Goal: Transaction & Acquisition: Obtain resource

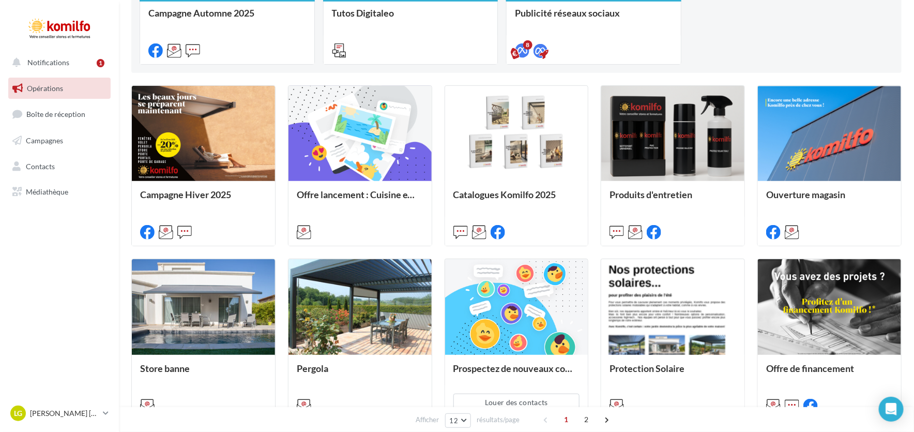
scroll to position [310, 0]
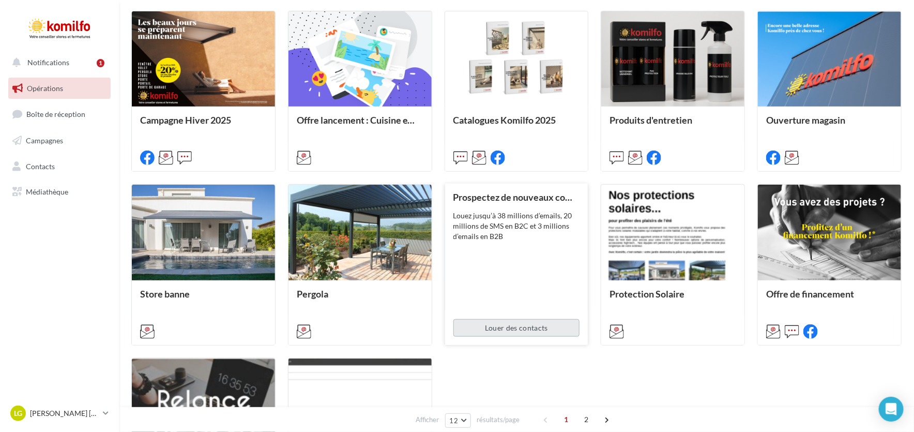
click at [510, 334] on button "Louer des contacts" at bounding box center [516, 328] width 127 height 18
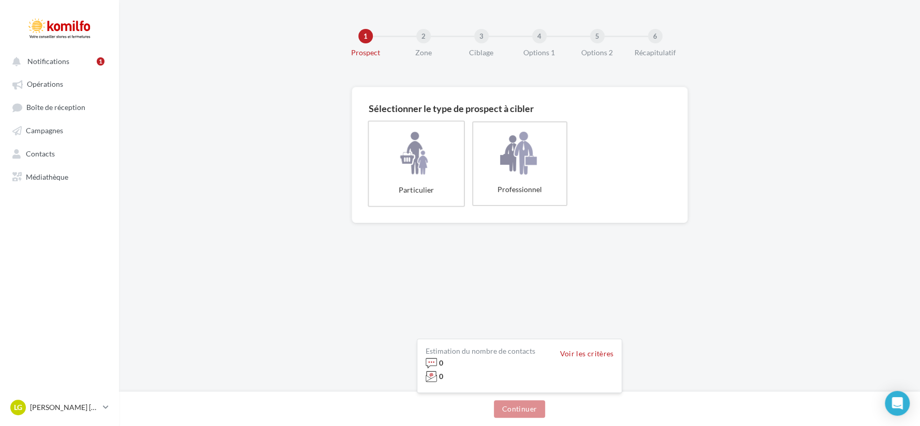
click at [394, 148] on label "Particulier" at bounding box center [416, 163] width 97 height 86
click at [499, 402] on button "Continuer" at bounding box center [519, 410] width 51 height 18
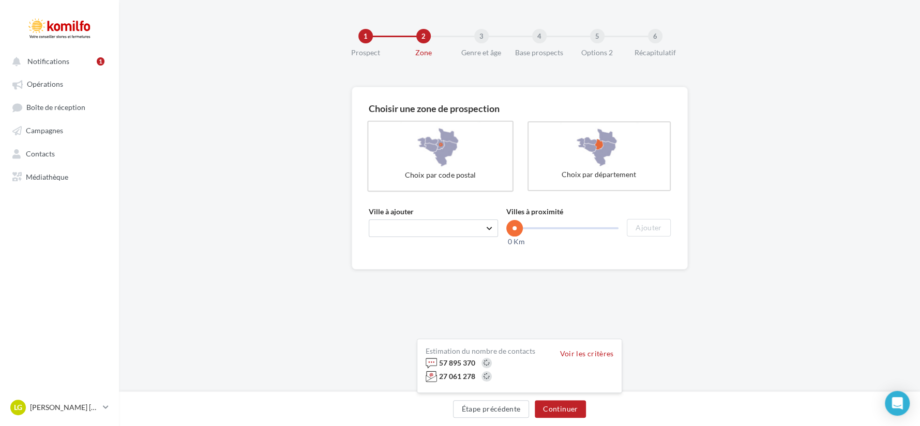
click at [434, 170] on label "Choix par code postal" at bounding box center [440, 156] width 146 height 71
click at [405, 220] on span "Taper le début d'un code postal ou d'une ville ..." at bounding box center [433, 229] width 129 height 18
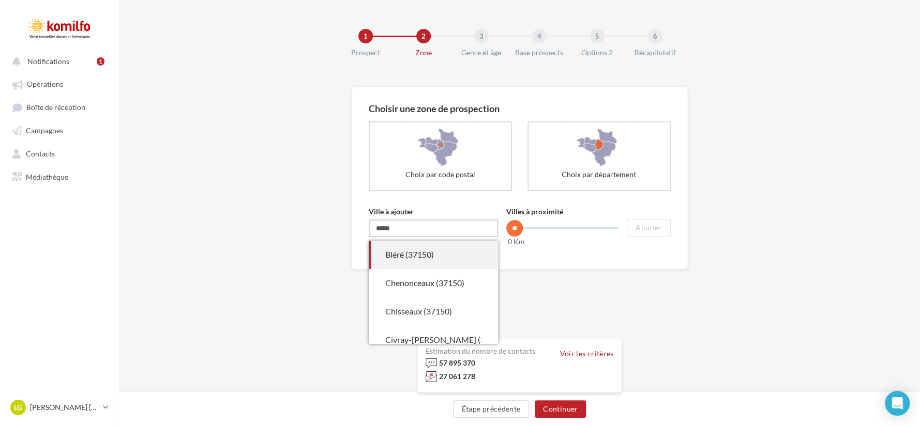
type input "*****"
click at [422, 260] on div "Bléré (37150)" at bounding box center [433, 255] width 96 height 12
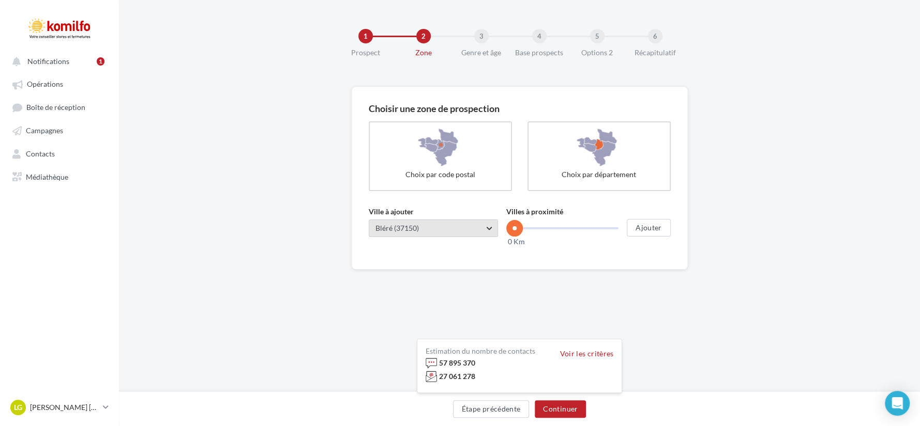
drag, startPoint x: 515, startPoint y: 228, endPoint x: 491, endPoint y: 219, distance: 26.0
click at [491, 219] on div "Ville à ajouter Taper le début d'un code postal ou d'une ville ... Bléré (37150…" at bounding box center [520, 222] width 302 height 30
click at [652, 226] on button "Ajouter" at bounding box center [647, 228] width 43 height 18
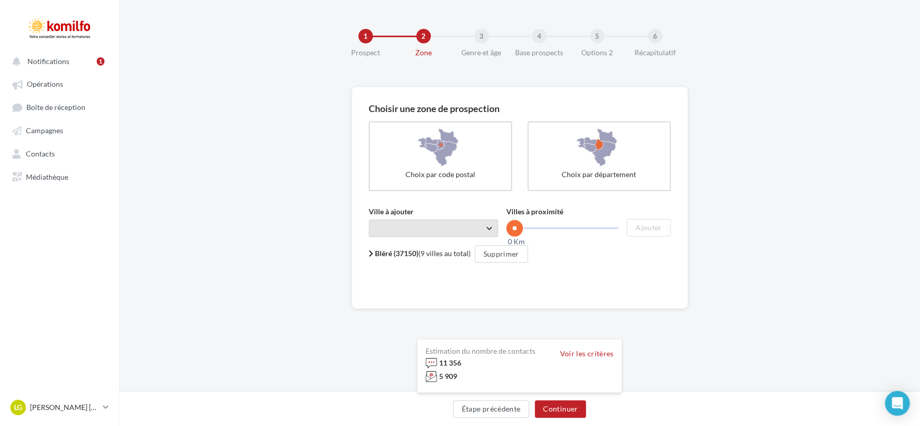
click at [468, 231] on span "Taper le début d'un code postal ou d'une ville ..." at bounding box center [433, 229] width 129 height 18
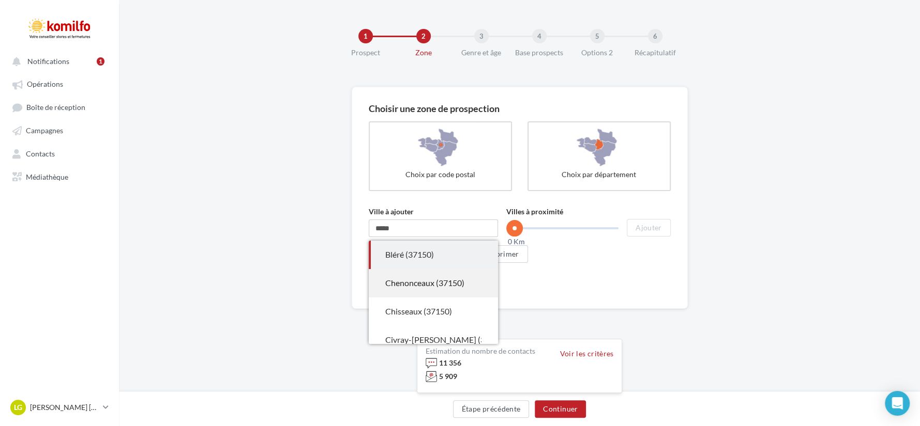
click at [460, 288] on div "Chenonceaux (37150)" at bounding box center [433, 284] width 96 height 12
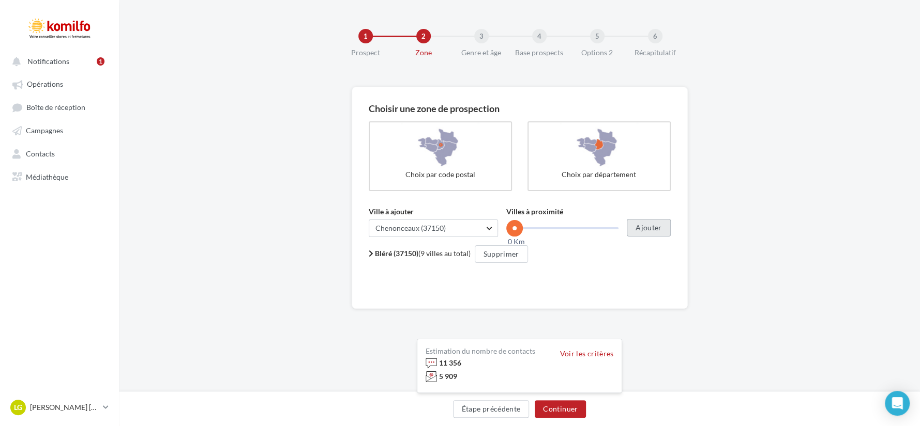
click at [648, 225] on button "Ajouter" at bounding box center [647, 228] width 43 height 18
click at [572, 264] on div "Bléré (37150) (9 villes au total) Supprimer 37150 Bléré, Chenonceaux, Chisseaux…" at bounding box center [520, 261] width 302 height 31
click at [575, 358] on div "Voir les critères" at bounding box center [587, 353] width 54 height 10
click at [579, 356] on button "Voir les critères" at bounding box center [587, 354] width 54 height 8
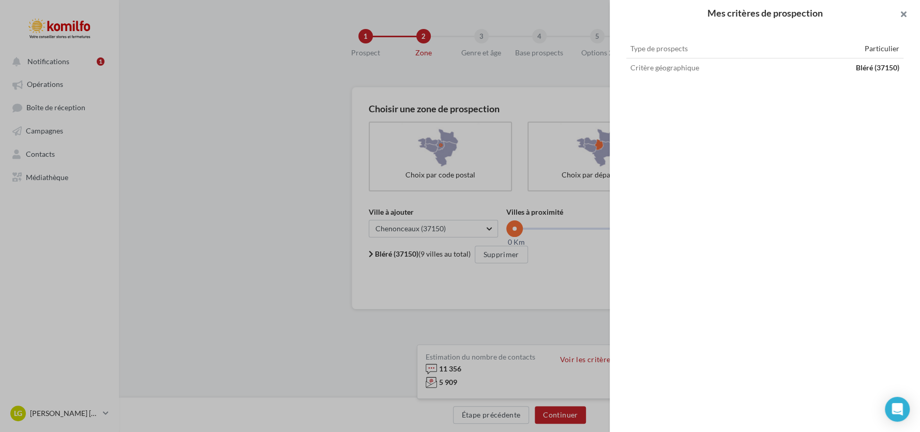
click at [905, 10] on button at bounding box center [898, 15] width 41 height 31
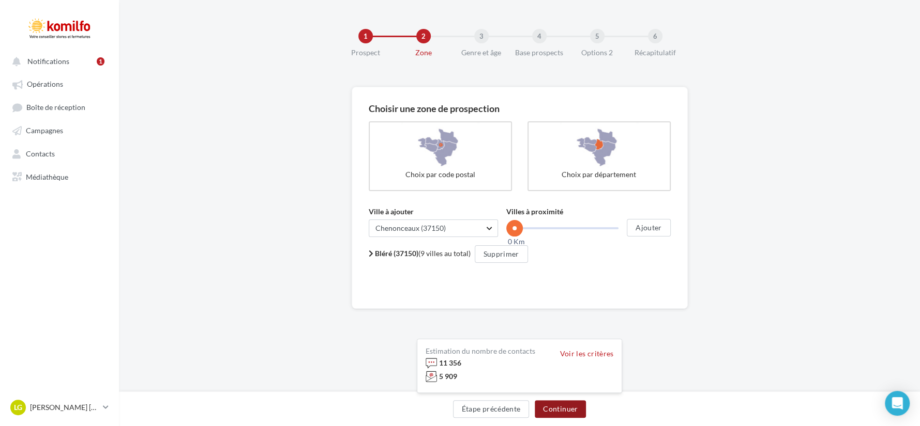
click at [568, 412] on button "Continuer" at bounding box center [559, 410] width 51 height 18
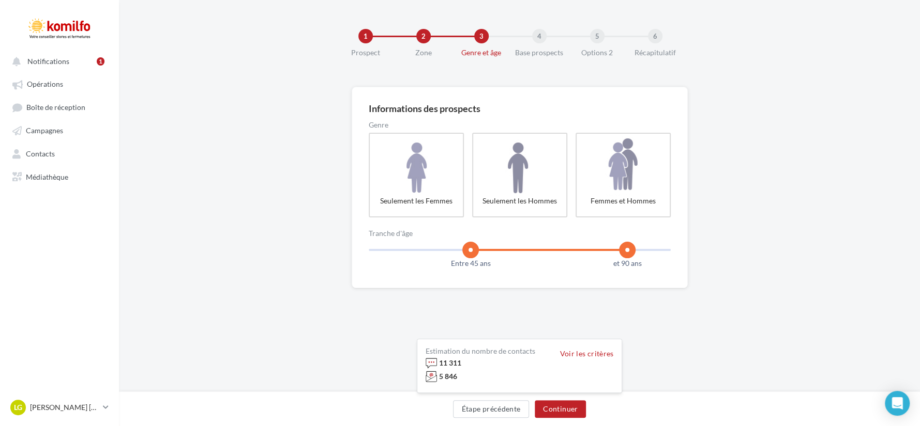
drag, startPoint x: 380, startPoint y: 248, endPoint x: 470, endPoint y: 248, distance: 89.4
click at [470, 248] on span at bounding box center [470, 250] width 17 height 17
click at [630, 249] on span at bounding box center [627, 250] width 17 height 17
drag, startPoint x: 471, startPoint y: 248, endPoint x: 417, endPoint y: 262, distance: 56.7
click at [417, 251] on rzslider "18 100 Entre 30 ans et 90 ans" at bounding box center [520, 250] width 302 height 2
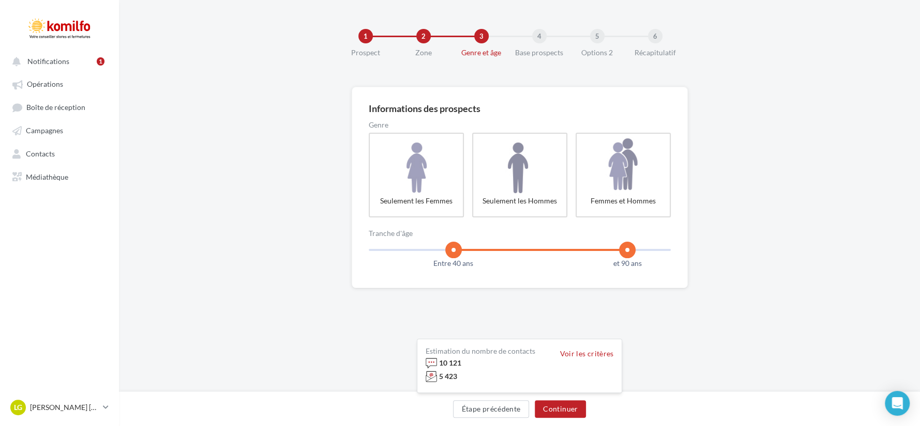
drag, startPoint x: 419, startPoint y: 251, endPoint x: 452, endPoint y: 253, distance: 32.6
click at [452, 253] on span at bounding box center [453, 250] width 17 height 17
click at [570, 409] on button "Continuer" at bounding box center [559, 410] width 51 height 18
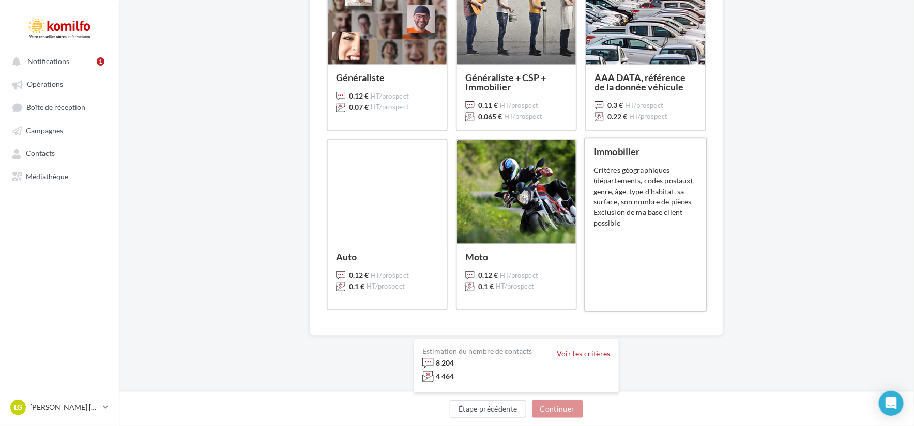
scroll to position [167, 0]
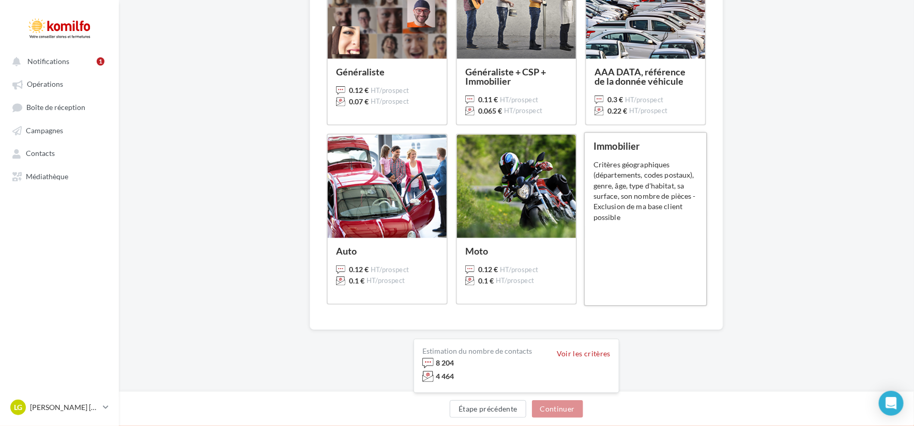
click at [654, 225] on div "Immobilier 0.12 € HT/prospect 0.1 € HT/prospect Critères géographiques (départe…" at bounding box center [645, 220] width 104 height 156
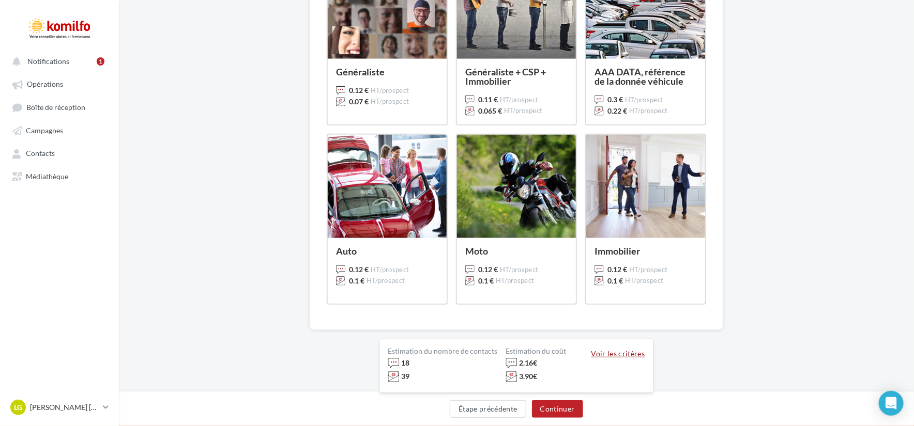
click at [616, 354] on button "Voir les critères" at bounding box center [618, 354] width 54 height 8
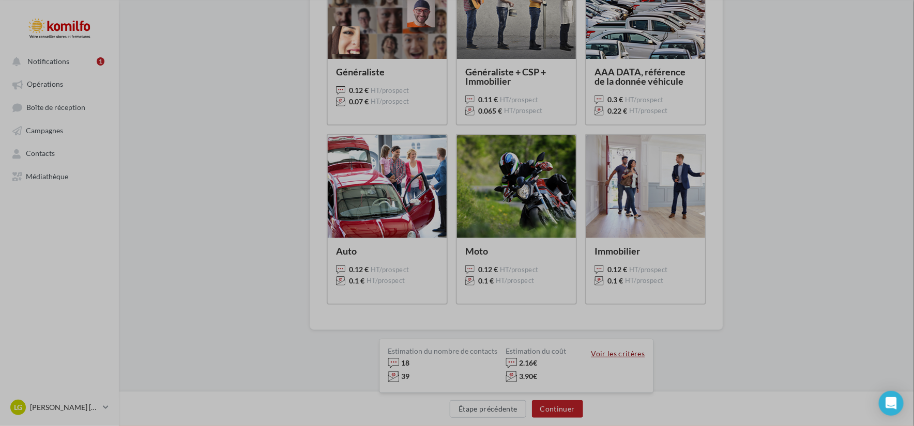
scroll to position [161, 0]
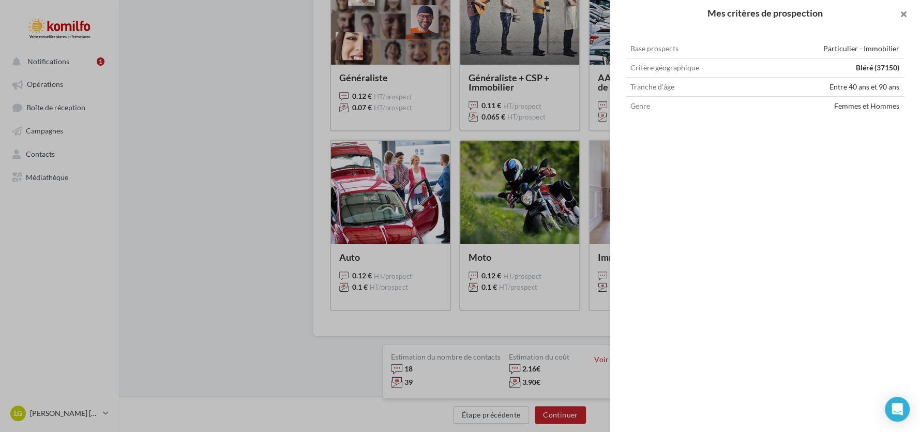
click at [903, 13] on button at bounding box center [898, 15] width 41 height 31
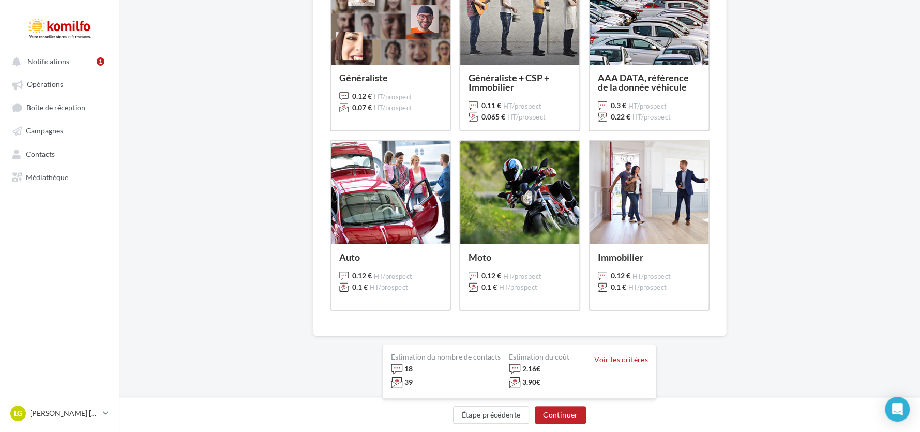
click at [669, 268] on div "Mes critères de prospection Base prospects Particulier - Immobilier Critère géo…" at bounding box center [460, 216] width 920 height 432
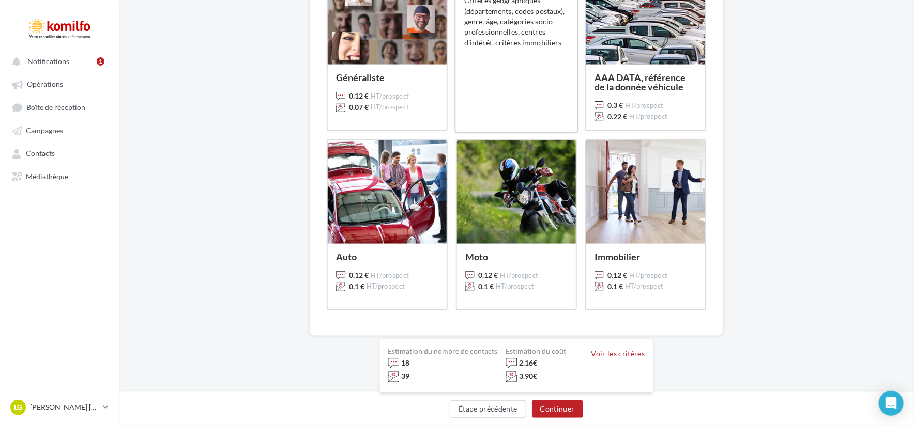
click at [522, 42] on div "Critères géographiques (départements, codes postaux), genre, âge, catégories so…" at bounding box center [516, 21] width 104 height 53
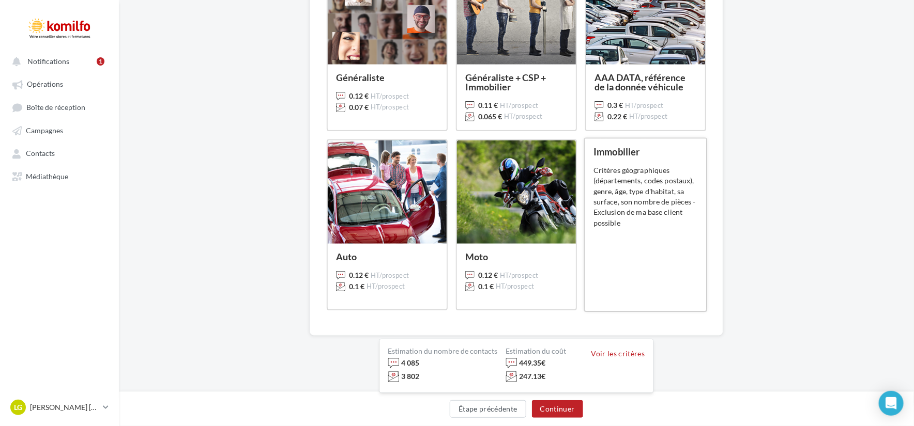
scroll to position [110, 0]
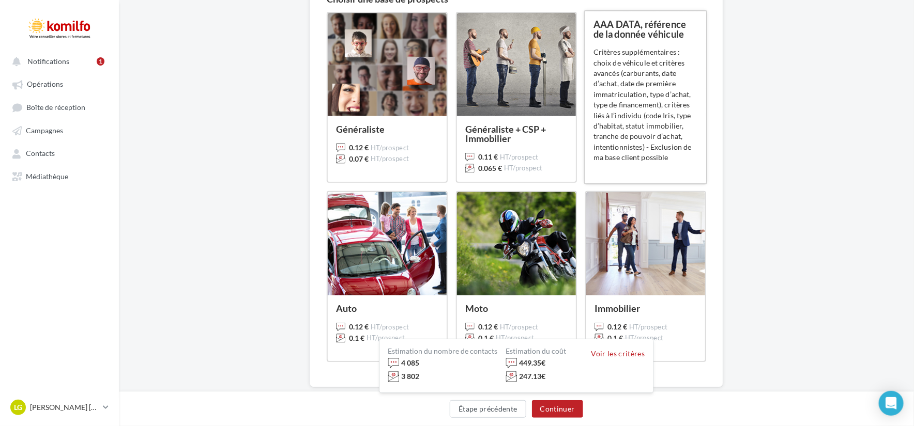
click at [606, 114] on div "Critères supplémentaires : choix de véhicule et critères avancés (carburants, d…" at bounding box center [645, 105] width 104 height 116
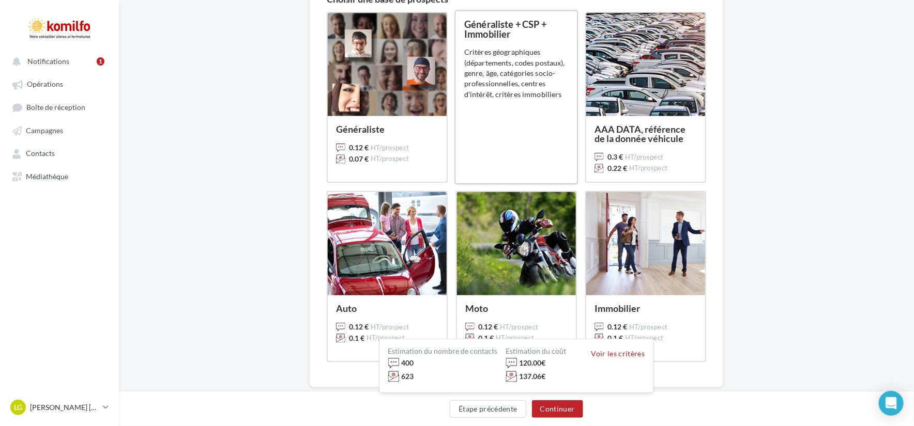
click at [536, 110] on div "Généraliste + CSP + Immobilier 0.11 € HT/prospect 0.065 € HT/prospect Critères …" at bounding box center [516, 98] width 104 height 156
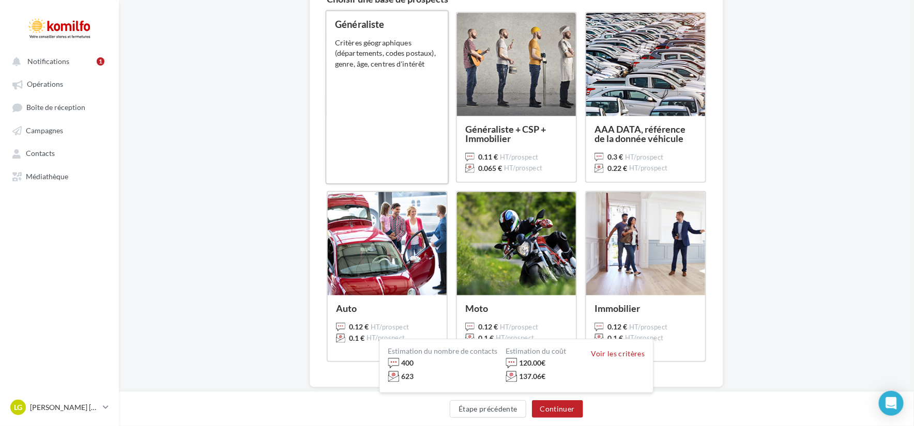
click at [375, 60] on div "Critères géographiques (départements, codes postaux), genre, âge, centres d'int…" at bounding box center [387, 54] width 104 height 32
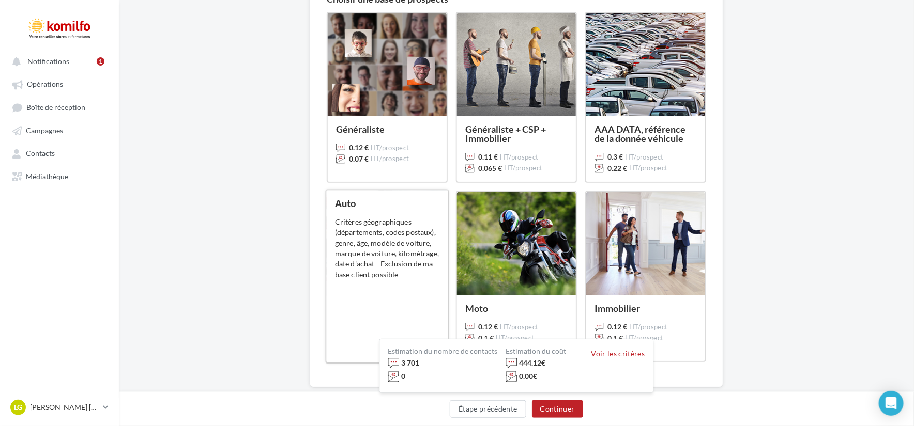
click at [376, 251] on div "Critères géographiques (départements, codes postaux), genre, âge, modèle de voi…" at bounding box center [387, 248] width 104 height 63
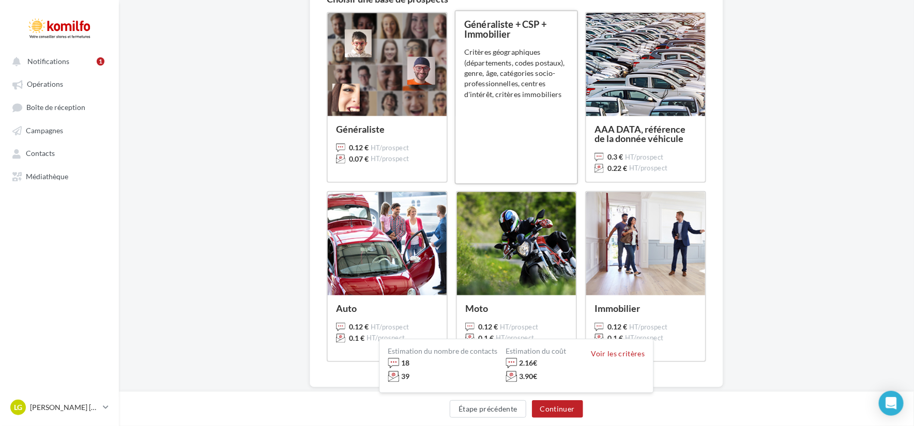
click at [503, 109] on div "Généraliste + CSP + Immobilier 0.11 € HT/prospect 0.065 € HT/prospect Critères …" at bounding box center [516, 98] width 104 height 156
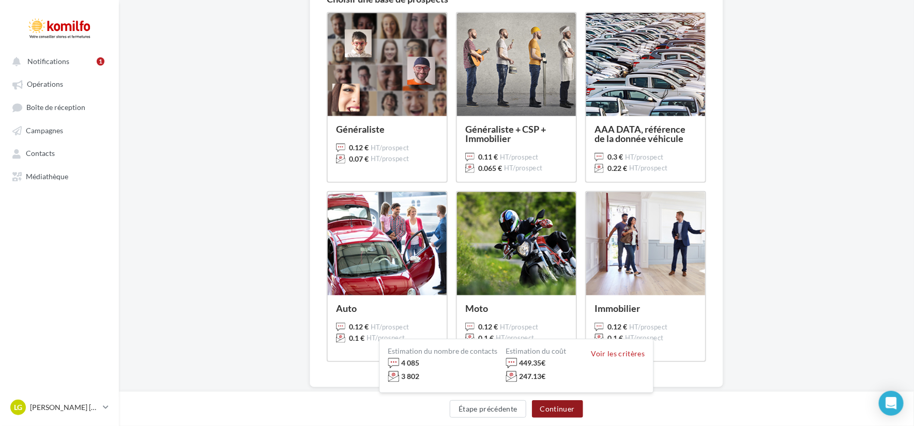
click at [556, 415] on button "Continuer" at bounding box center [557, 410] width 51 height 18
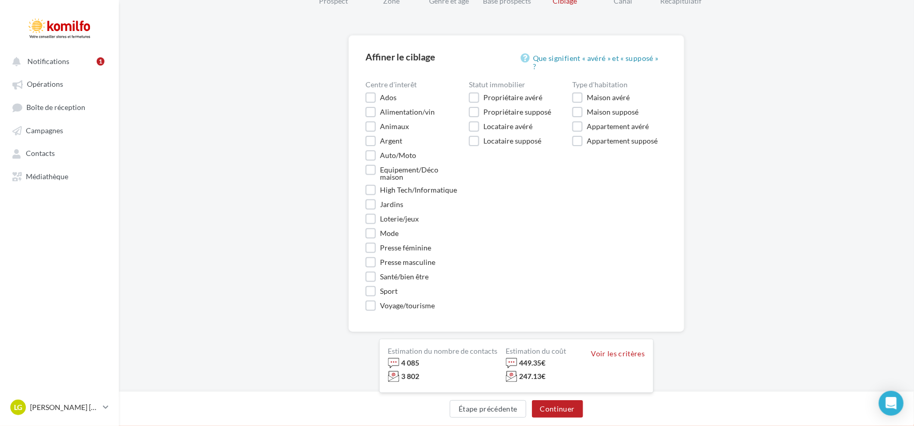
scroll to position [75, 0]
click at [368, 310] on label "Voyage/tourisme" at bounding box center [399, 306] width 69 height 10
click at [371, 306] on label "Voyage/tourisme" at bounding box center [399, 306] width 69 height 10
click at [481, 93] on label "Propriétaire avéré" at bounding box center [505, 98] width 73 height 10
click at [490, 109] on div "Propriétaire supposé" at bounding box center [517, 112] width 68 height 7
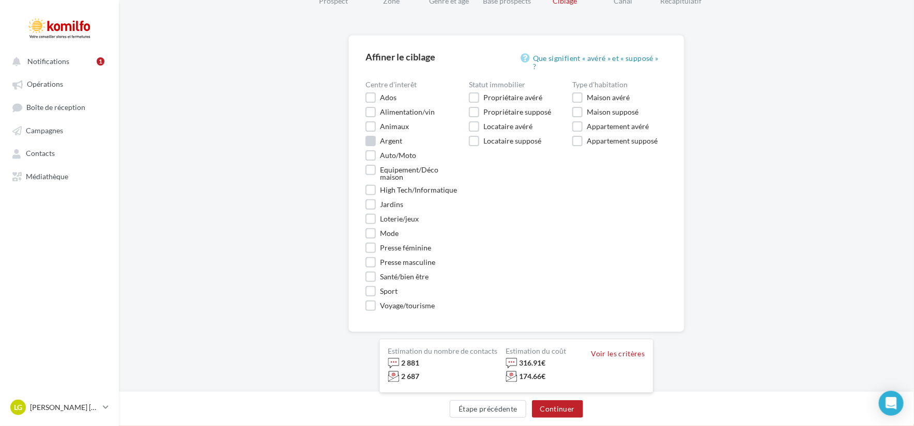
click at [389, 137] on div "Argent" at bounding box center [391, 140] width 22 height 7
click at [378, 136] on label "Argent" at bounding box center [383, 141] width 37 height 10
click at [374, 165] on label "Equipement/Déco maison" at bounding box center [412, 173] width 95 height 16
drag, startPoint x: 376, startPoint y: 147, endPoint x: 402, endPoint y: 159, distance: 28.4
click at [379, 165] on label "Equipement/Déco maison" at bounding box center [412, 173] width 95 height 16
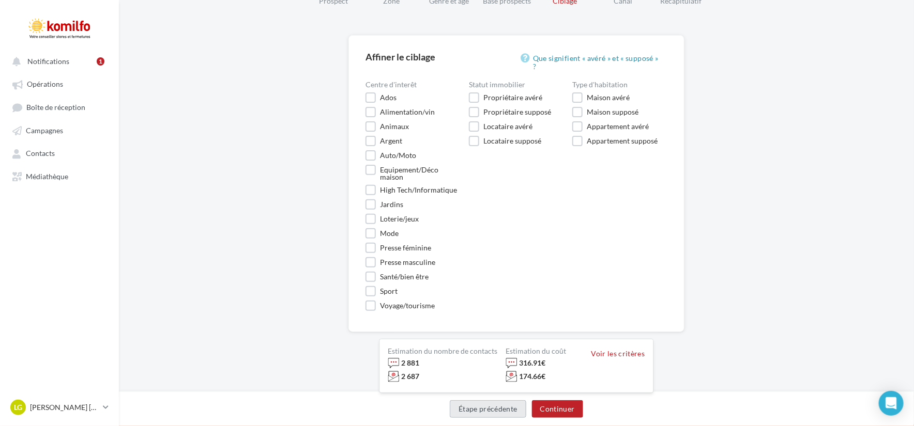
click at [460, 407] on button "Étape précédente" at bounding box center [488, 410] width 77 height 18
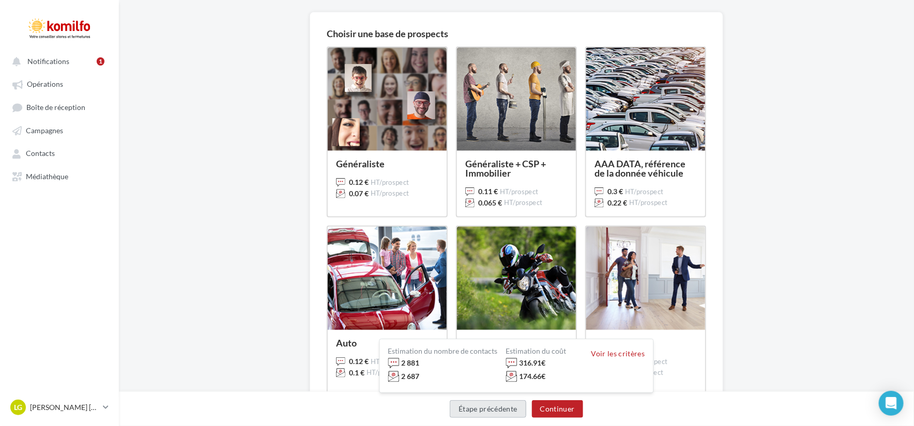
click at [460, 407] on button "Étape précédente" at bounding box center [488, 410] width 77 height 18
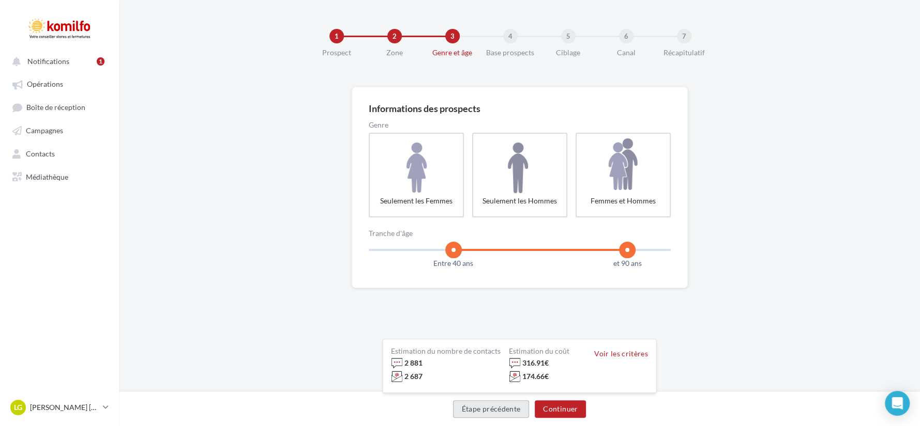
click at [460, 407] on button "Étape précédente" at bounding box center [491, 410] width 77 height 18
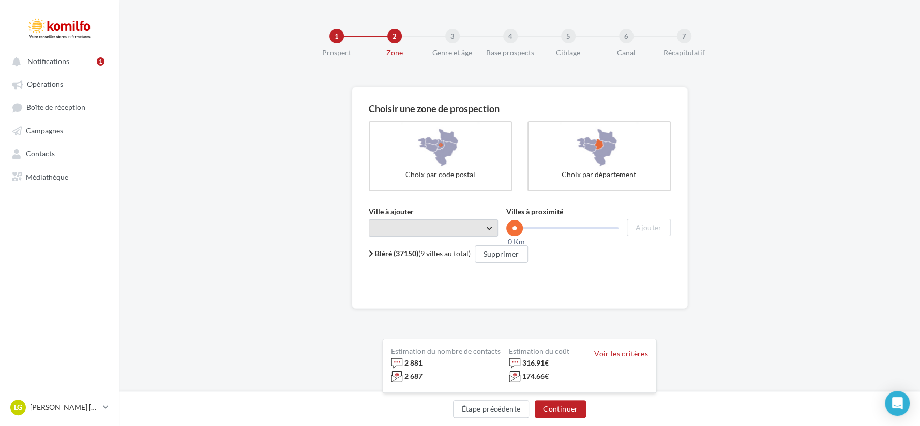
click at [436, 226] on span "Taper le début d'un code postal ou d'une ville ..." at bounding box center [433, 229] width 129 height 18
click at [448, 273] on div "37150 Bléré, Chenonceaux, Chisseaux, Civray-de-Touraine, Dierre, Épeigné-les-Bo…" at bounding box center [520, 273] width 302 height 5
click at [491, 228] on span "Taper le début d'un code postal ou d'une ville ..." at bounding box center [433, 229] width 129 height 18
click at [456, 270] on div "Bléré (37150) (9 villes au total) Supprimer 37150 Bléré, Chenonceaux, Chisseaux…" at bounding box center [520, 261] width 302 height 31
click at [389, 228] on span "Taper le début d'un code postal ou d'une ville ..." at bounding box center [433, 229] width 129 height 18
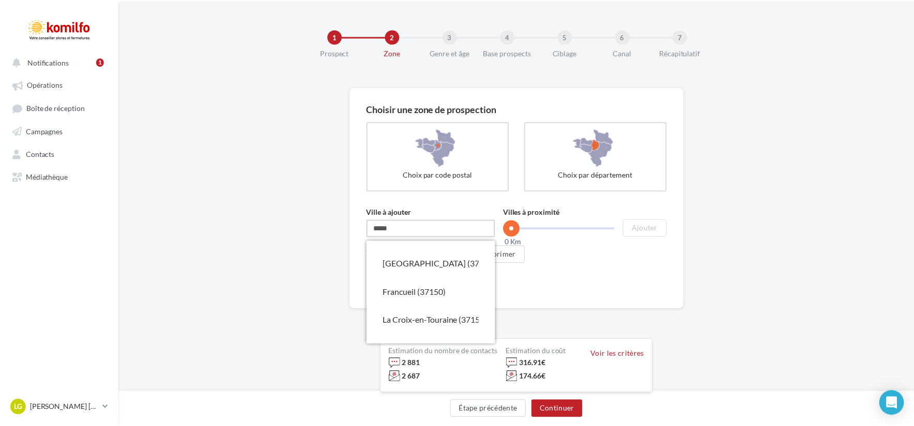
scroll to position [151, 0]
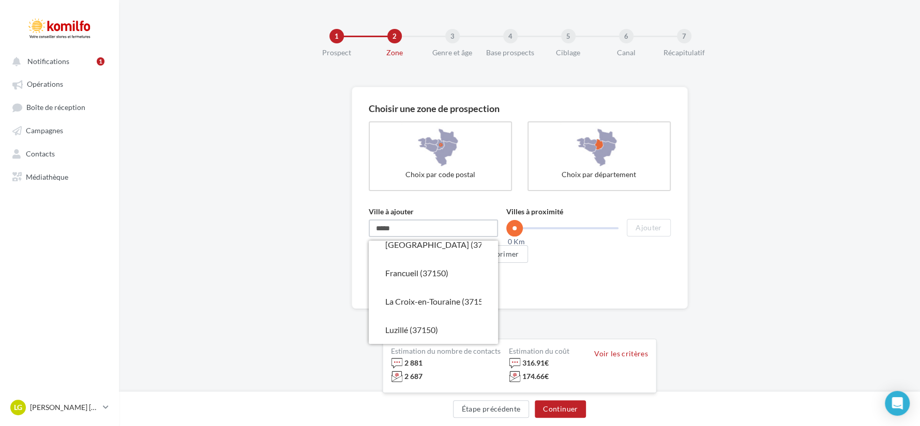
type input "*****"
click at [595, 269] on div "Bléré (37150) (9 villes au total) Supprimer 37150 Bléré, Chenonceaux, Chisseaux…" at bounding box center [520, 261] width 302 height 31
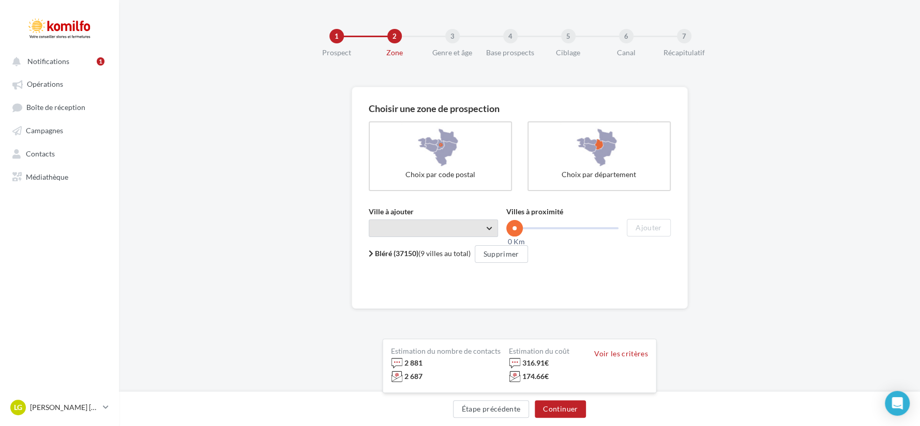
drag, startPoint x: 508, startPoint y: 225, endPoint x: 495, endPoint y: 232, distance: 14.8
click at [495, 232] on div "Ville à ajouter Taper le début d'un code postal ou d'une ville ... ***** Villes…" at bounding box center [520, 222] width 302 height 30
click at [521, 230] on span at bounding box center [521, 228] width 17 height 17
drag, startPoint x: 521, startPoint y: 227, endPoint x: 504, endPoint y: 231, distance: 17.4
click at [504, 231] on div "Ville à ajouter Taper le début d'un code postal ou d'une ville ... ***** Villes…" at bounding box center [520, 222] width 302 height 30
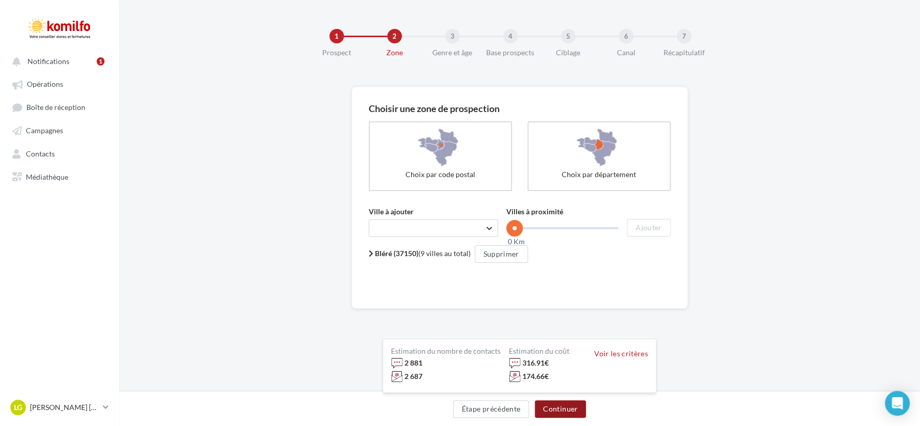
click at [563, 403] on button "Continuer" at bounding box center [559, 410] width 51 height 18
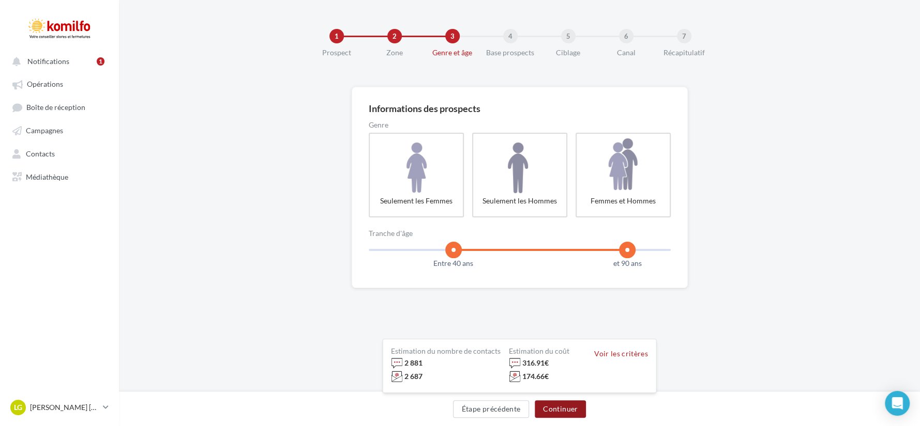
click at [564, 404] on button "Continuer" at bounding box center [559, 410] width 51 height 18
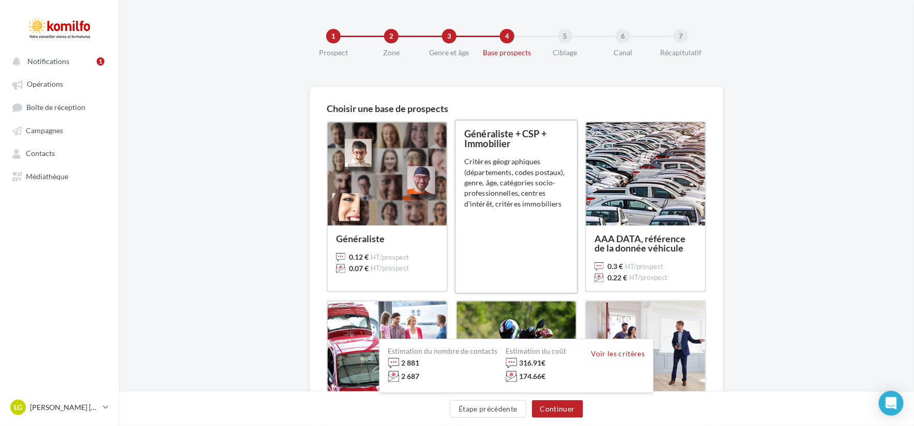
click at [543, 212] on div "Généraliste + CSP + Immobilier 0.11 € HT/prospect 0.065 € HT/prospect Critères …" at bounding box center [516, 207] width 104 height 156
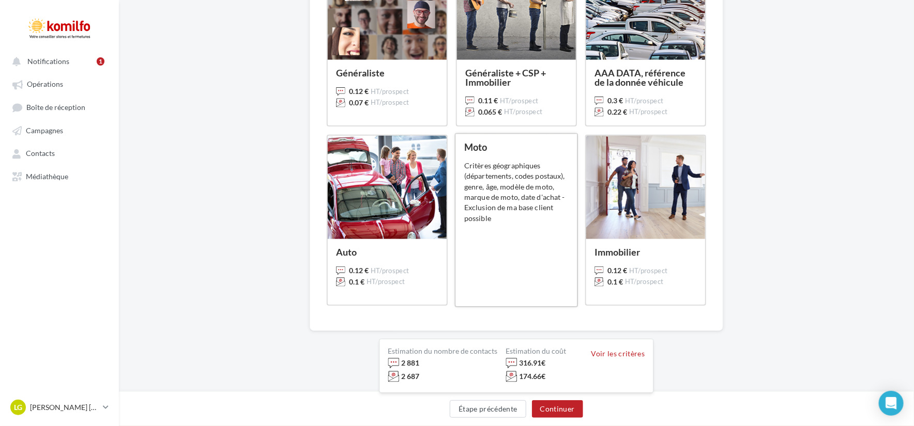
scroll to position [167, 0]
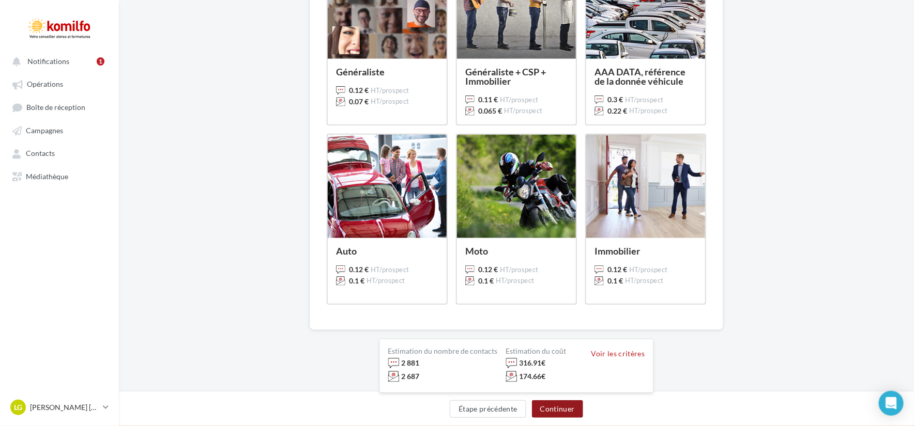
click at [573, 406] on button "Continuer" at bounding box center [557, 410] width 51 height 18
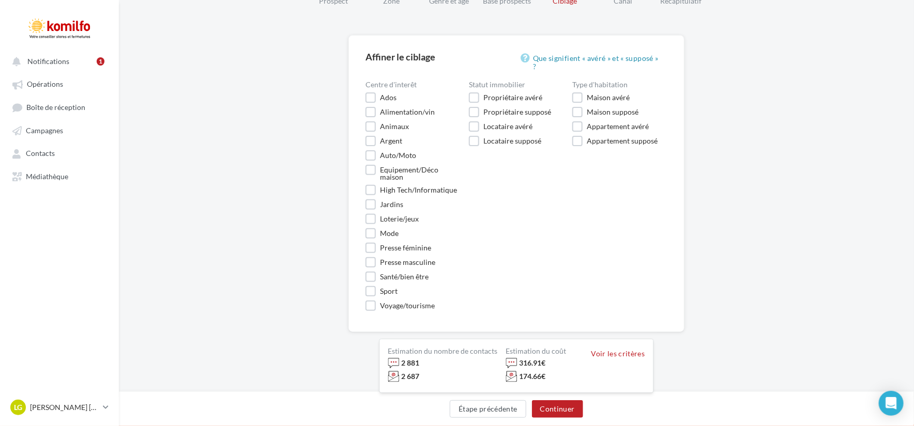
scroll to position [75, 0]
click at [572, 93] on label "Maison avéré" at bounding box center [600, 98] width 57 height 10
click at [580, 107] on label "Maison supposé" at bounding box center [605, 112] width 66 height 10
click at [573, 107] on label "Maison supposé" at bounding box center [605, 112] width 66 height 10
click at [471, 107] on label "Propriétaire supposé" at bounding box center [510, 112] width 82 height 10
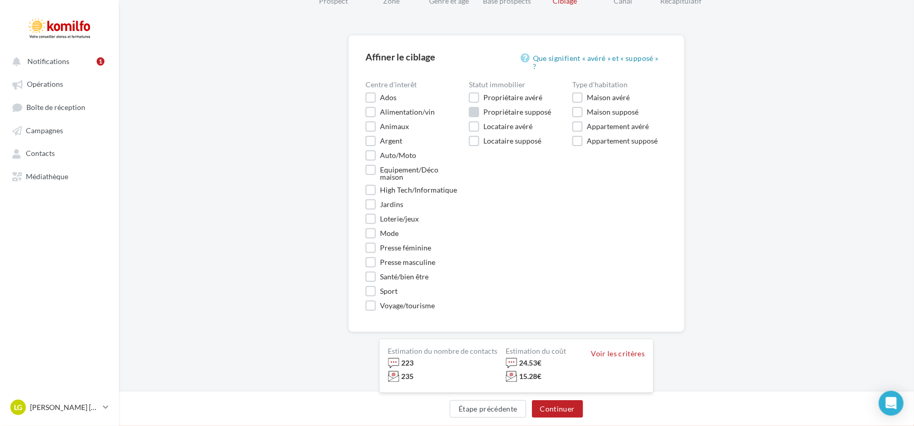
click at [471, 107] on label "Propriétaire supposé" at bounding box center [510, 112] width 82 height 10
click at [581, 93] on label "Maison avéré" at bounding box center [600, 98] width 57 height 10
click at [474, 107] on label "Propriétaire supposé" at bounding box center [510, 112] width 82 height 10
click at [366, 165] on label "Equipement/Déco maison" at bounding box center [412, 173] width 95 height 16
click at [371, 165] on label "Equipement/Déco maison" at bounding box center [412, 173] width 95 height 16
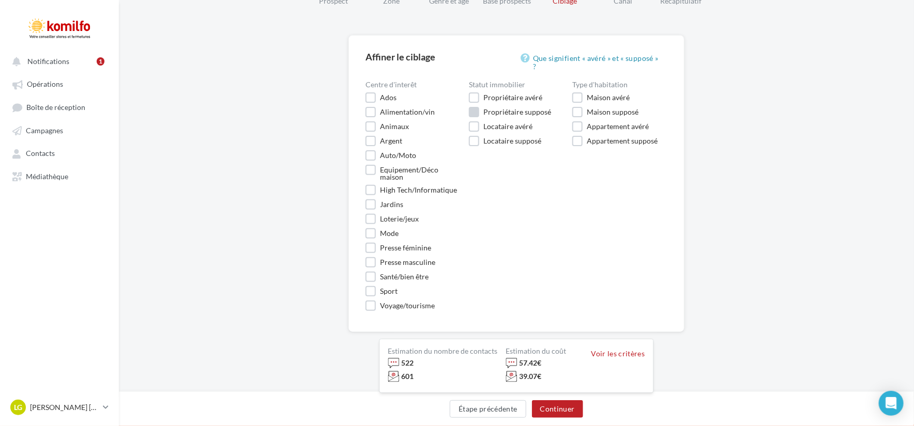
click at [472, 107] on label "Propriétaire supposé" at bounding box center [510, 112] width 82 height 10
click at [477, 412] on button "Étape précédente" at bounding box center [488, 410] width 77 height 18
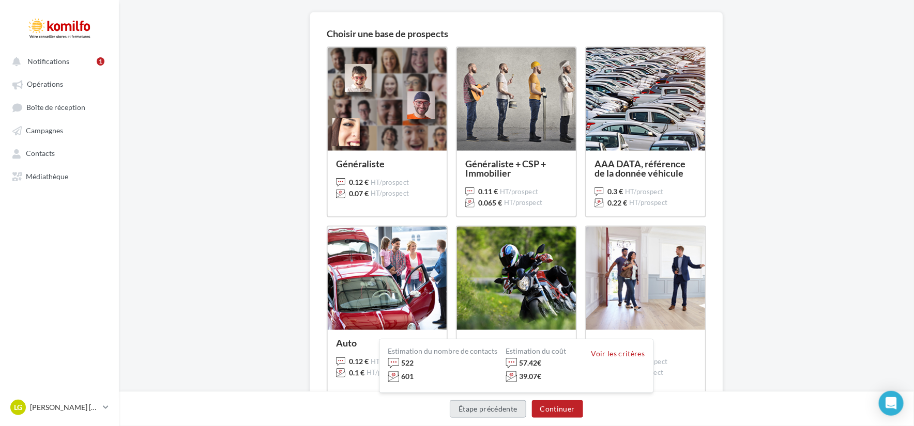
click at [477, 412] on button "Étape précédente" at bounding box center [488, 410] width 77 height 18
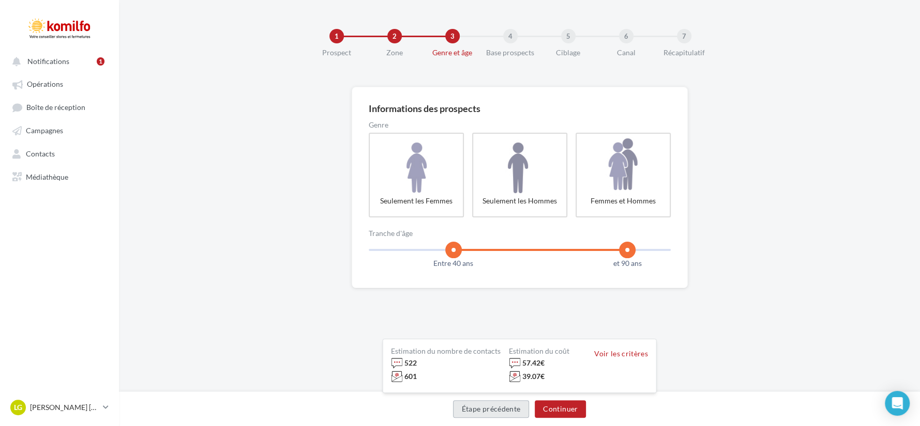
click at [477, 412] on button "Étape précédente" at bounding box center [491, 410] width 77 height 18
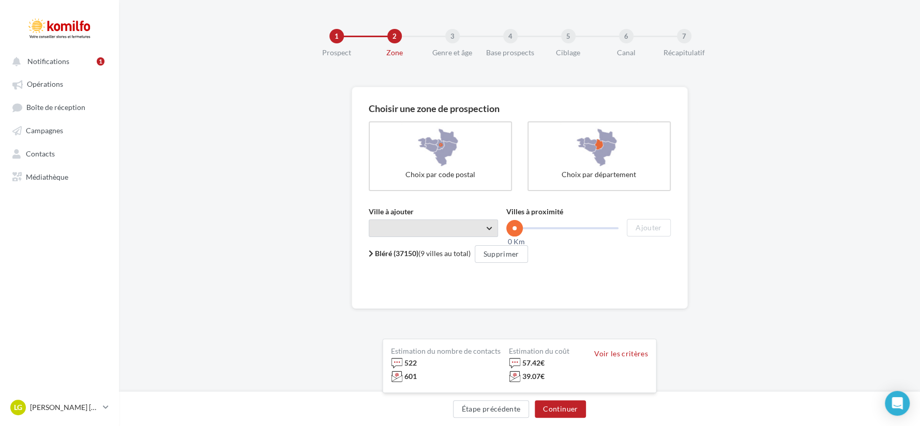
click at [484, 230] on span "Taper le début d'un code postal ou d'une ville ..." at bounding box center [433, 229] width 129 height 18
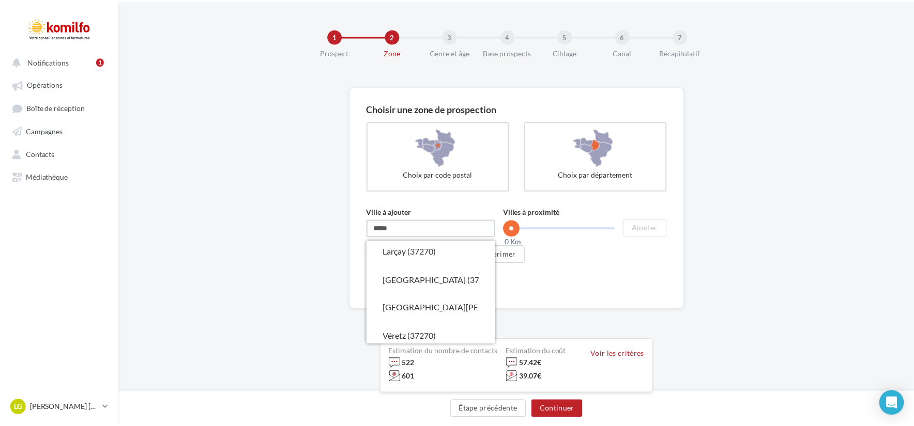
scroll to position [66, 0]
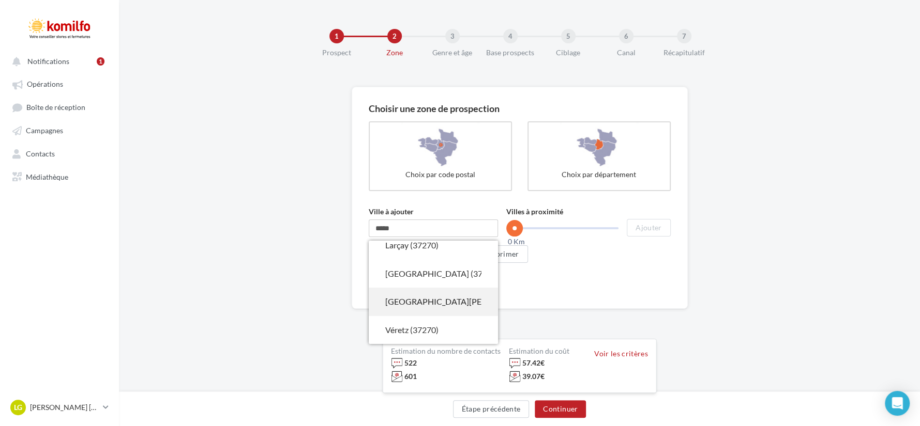
click at [427, 299] on div "Saint-Martin-le-Beau (37270)" at bounding box center [433, 302] width 96 height 12
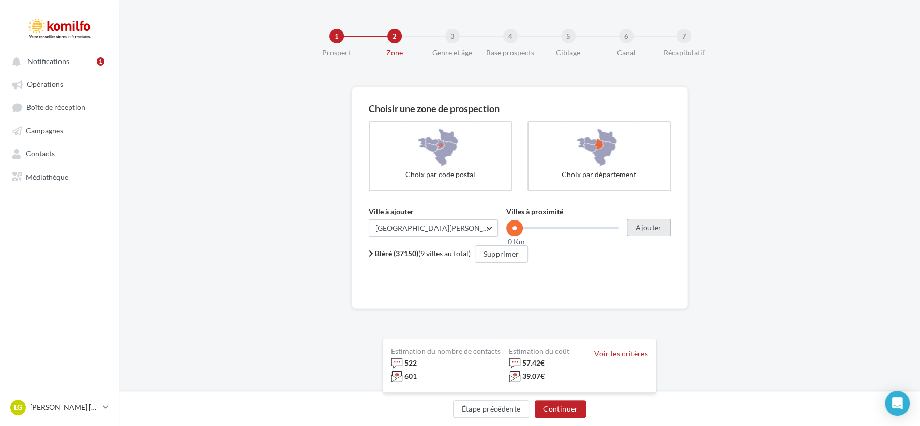
click at [658, 231] on button "Ajouter" at bounding box center [647, 228] width 43 height 18
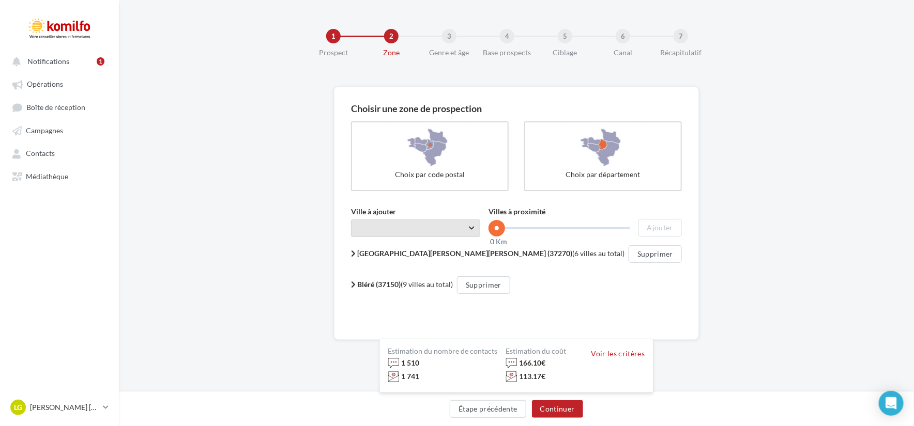
click at [455, 225] on span "Taper le début d'un code postal ou d'une ville ..." at bounding box center [415, 229] width 129 height 18
type input "*"
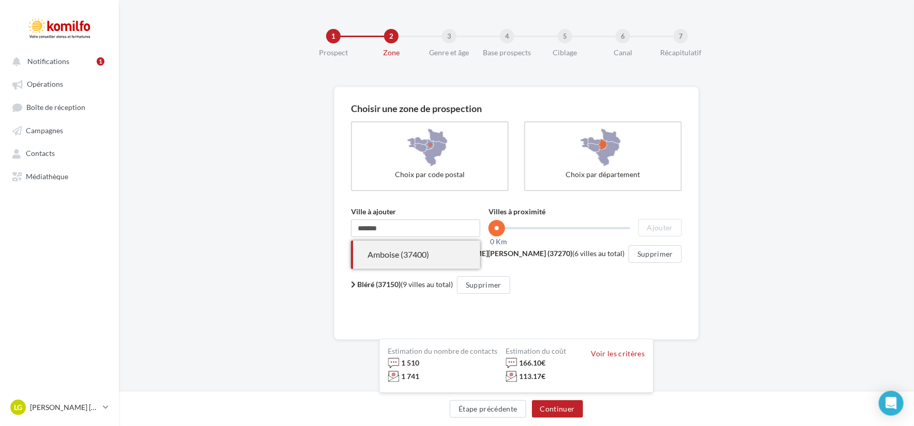
click at [455, 259] on div "Amboise (37400)" at bounding box center [416, 255] width 96 height 12
click at [650, 233] on button "Ajouter" at bounding box center [659, 228] width 43 height 18
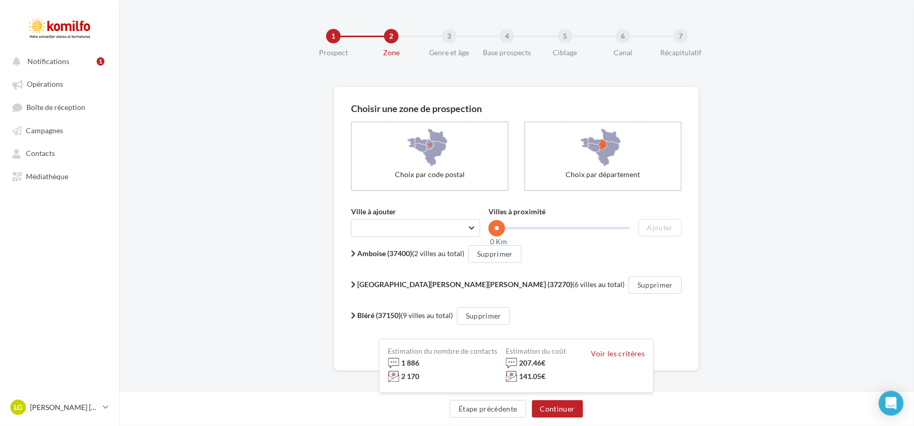
click at [356, 252] on icon at bounding box center [353, 253] width 5 height 7
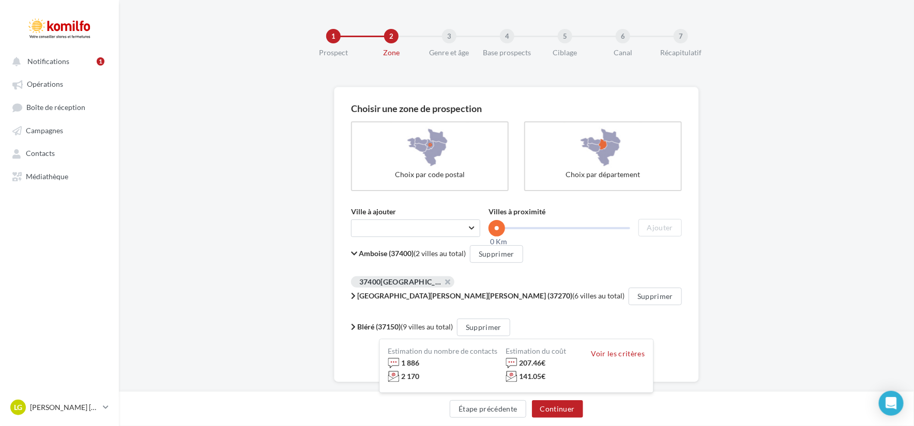
click at [357, 253] on icon at bounding box center [354, 253] width 6 height 7
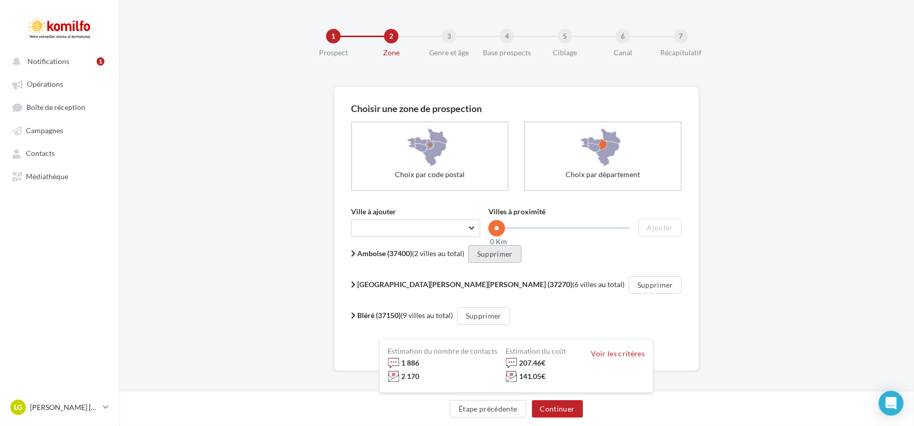
click at [510, 255] on button "Supprimer" at bounding box center [494, 255] width 53 height 18
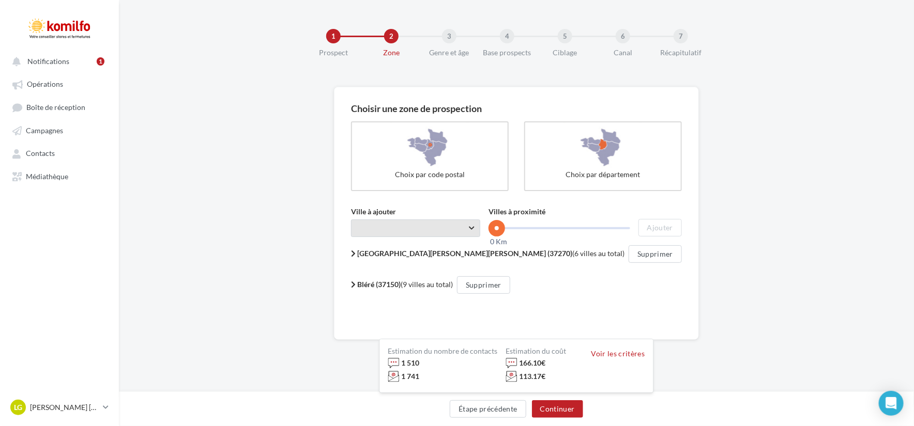
click at [451, 228] on span "Taper le début d'un code postal ou d'une ville ..." at bounding box center [415, 229] width 129 height 18
type input "*"
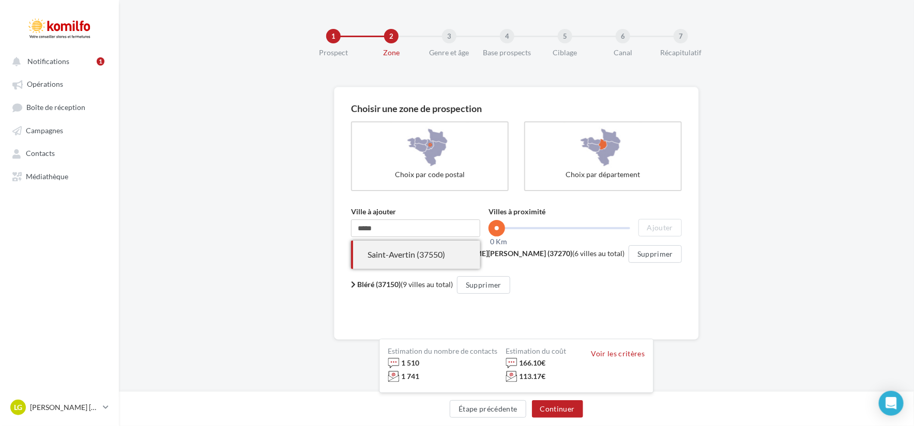
click at [440, 247] on span "Saint-Avertin (37550)" at bounding box center [415, 255] width 129 height 28
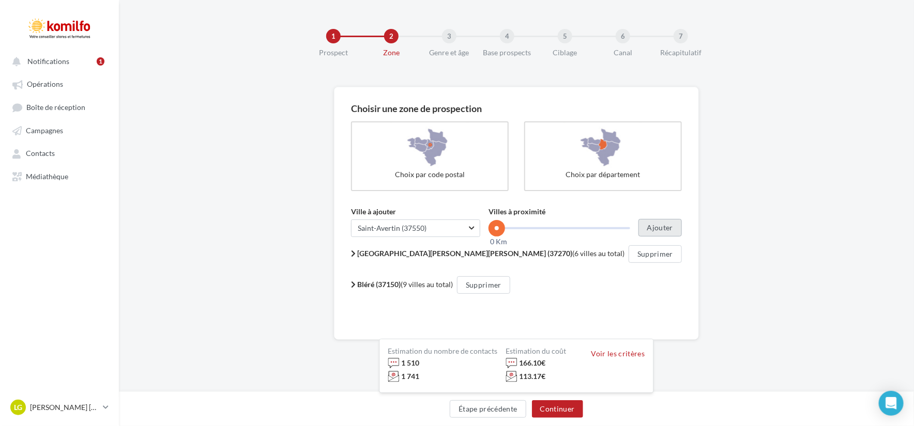
click at [661, 227] on button "Ajouter" at bounding box center [659, 228] width 43 height 18
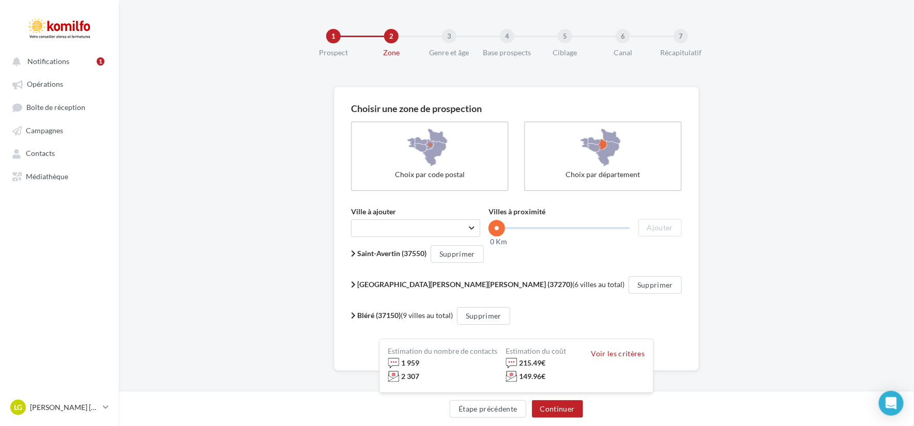
click at [356, 315] on icon at bounding box center [353, 315] width 5 height 7
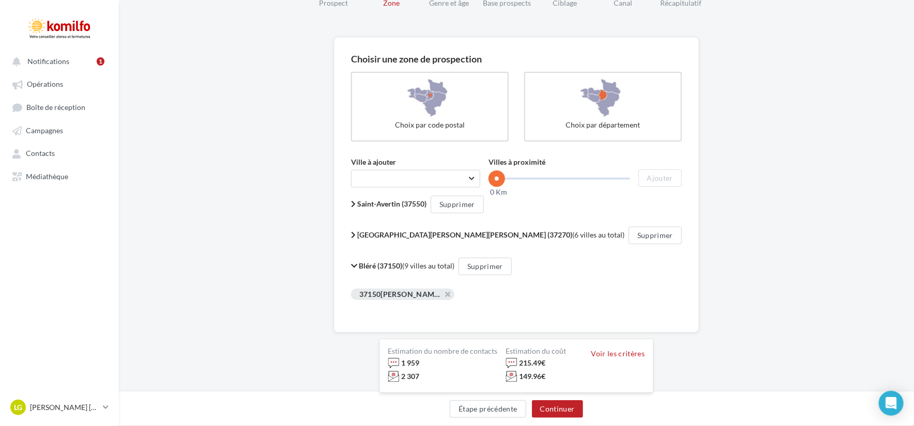
click at [448, 264] on span "Bléré (37150) (9 villes au total)" at bounding box center [407, 266] width 96 height 9
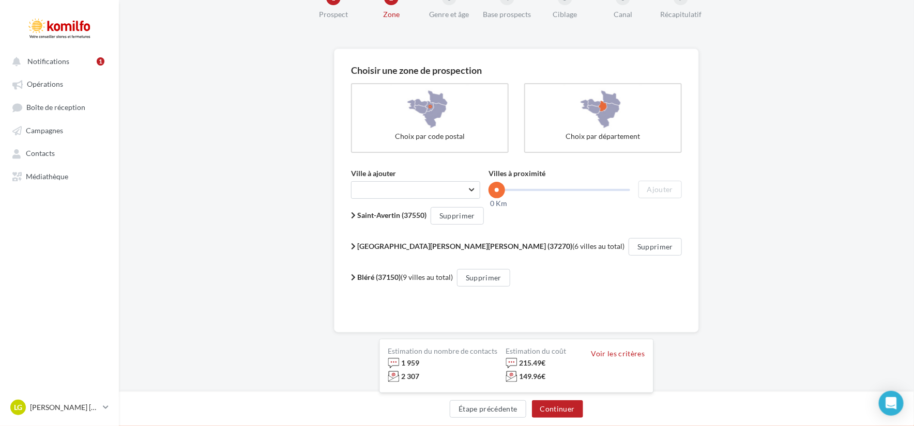
click at [398, 273] on b "Bléré (37150)" at bounding box center [378, 277] width 43 height 9
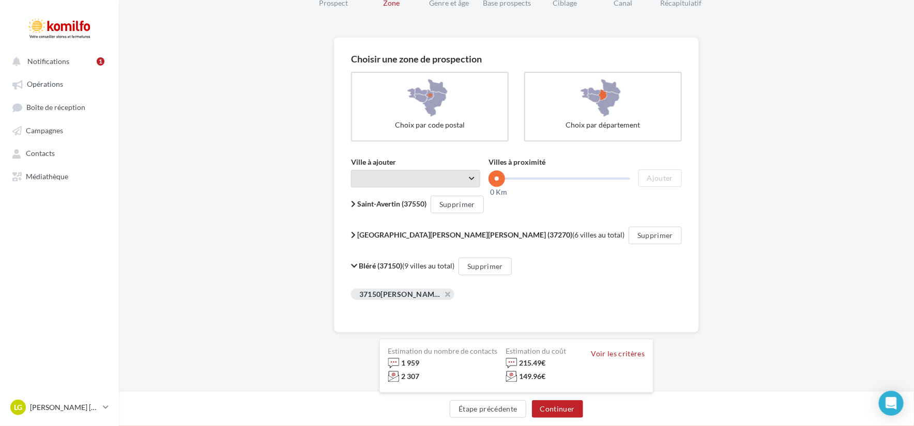
click at [395, 175] on span "Taper le début d'un code postal ou d'une ville ..." at bounding box center [415, 179] width 129 height 18
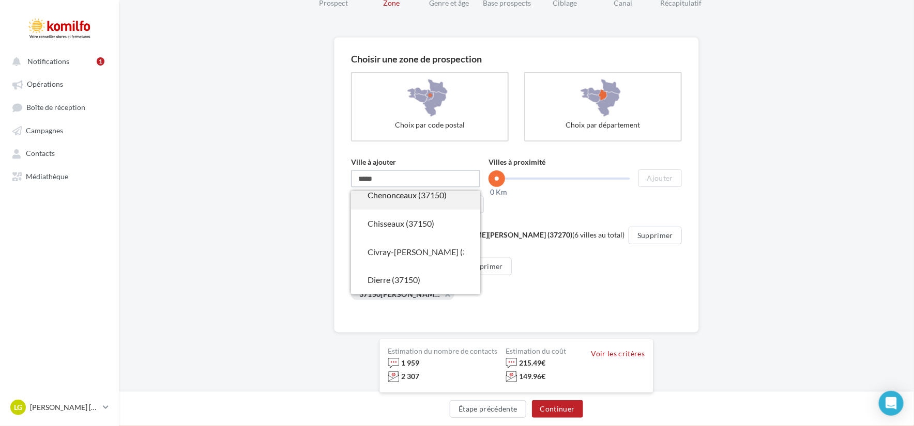
scroll to position [0, 0]
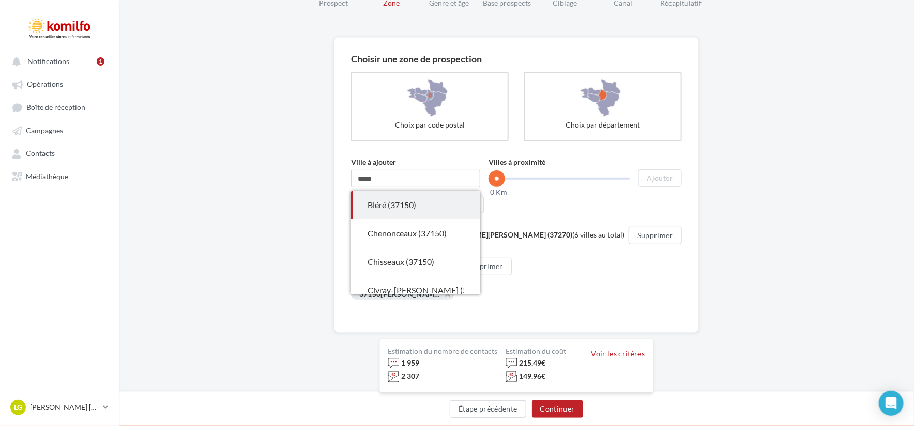
click at [646, 273] on div "Bléré (37150) (9 villes au total) Supprimer" at bounding box center [516, 267] width 331 height 18
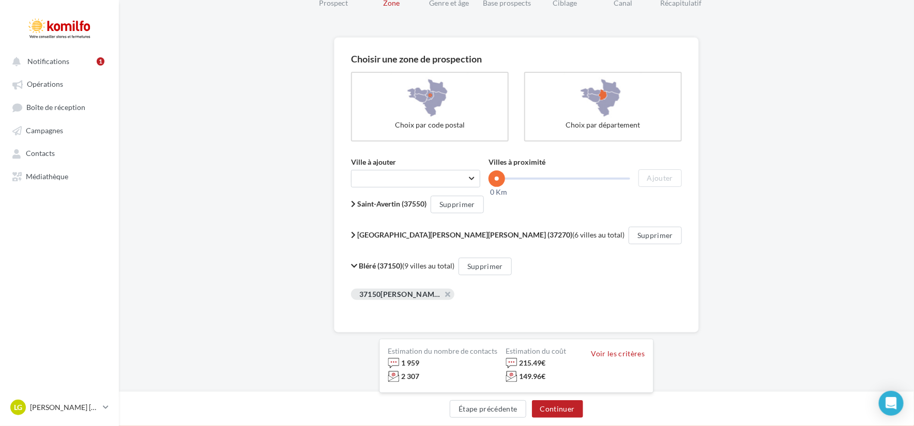
click at [439, 297] on span "Bléré, Chenonceaux, Chisseaux, Civray-de-Touraine, Dierre, Épeigné-les-Bois, Fr…" at bounding box center [723, 294] width 685 height 9
click at [391, 297] on div "37150 Bléré, Chenonceaux, Chisseaux, Civray-de-Touraine, Dierre, Épeigné-les-Bo…" at bounding box center [402, 294] width 103 height 11
click at [357, 263] on icon at bounding box center [354, 266] width 6 height 7
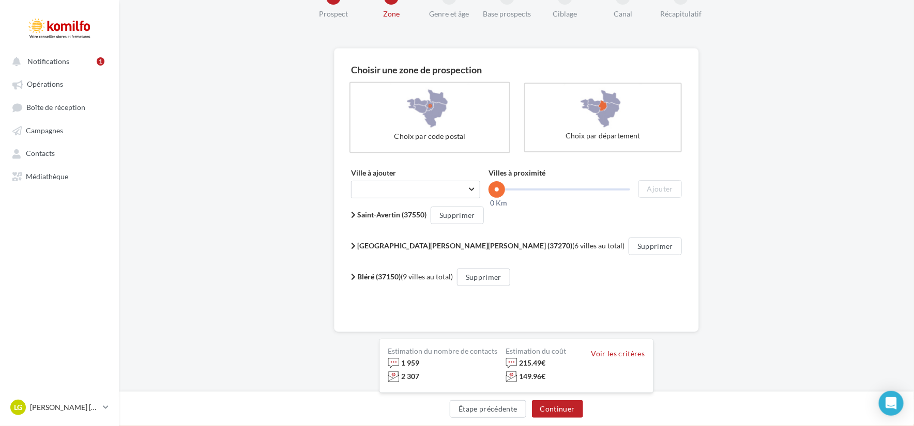
scroll to position [38, 0]
click at [388, 189] on span "Taper le début d'un code postal ou d'une ville ..." at bounding box center [415, 190] width 129 height 18
type input "*"
click at [356, 246] on icon at bounding box center [353, 246] width 5 height 7
click at [356, 246] on icon at bounding box center [353, 246] width 6 height 7
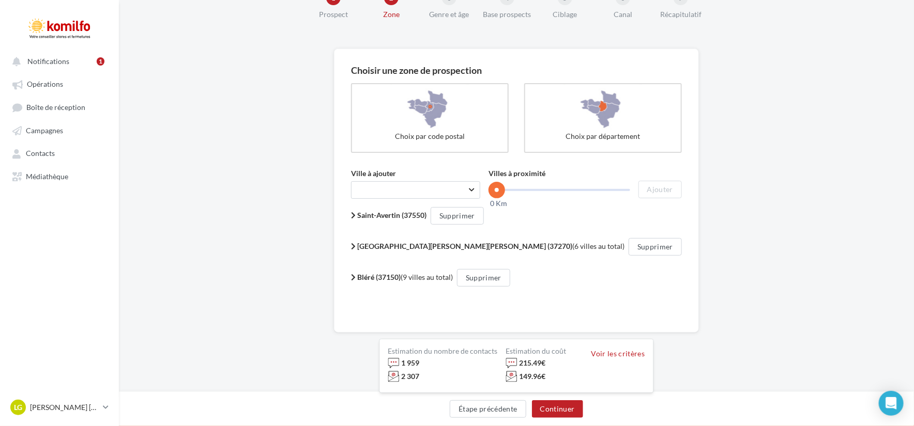
click at [356, 247] on icon at bounding box center [353, 246] width 5 height 7
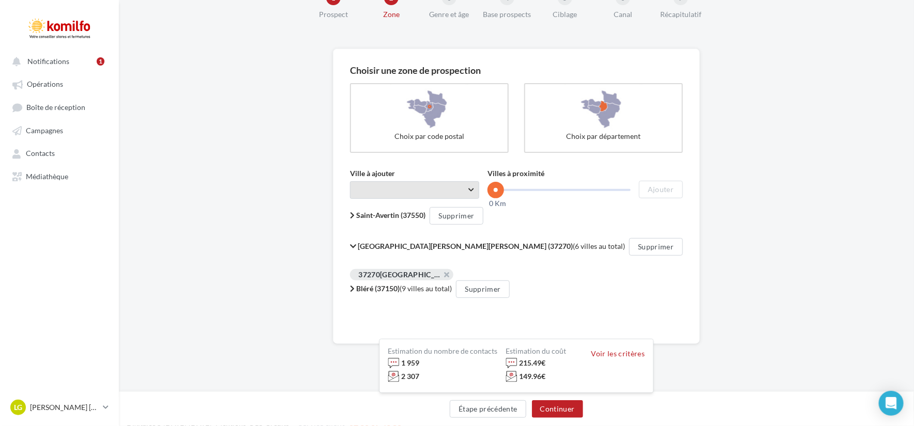
click at [401, 192] on span "Taper le début d'un code postal ou d'une ville ..." at bounding box center [414, 190] width 129 height 18
type input "*"
click at [624, 243] on div "Saint-Martin-le-Beau (37270) (6 villes au total) Supprimer" at bounding box center [516, 247] width 332 height 18
click at [356, 245] on icon at bounding box center [353, 246] width 6 height 7
click at [400, 189] on span "Taper le début d'un code postal ou d'une ville ..." at bounding box center [415, 190] width 129 height 18
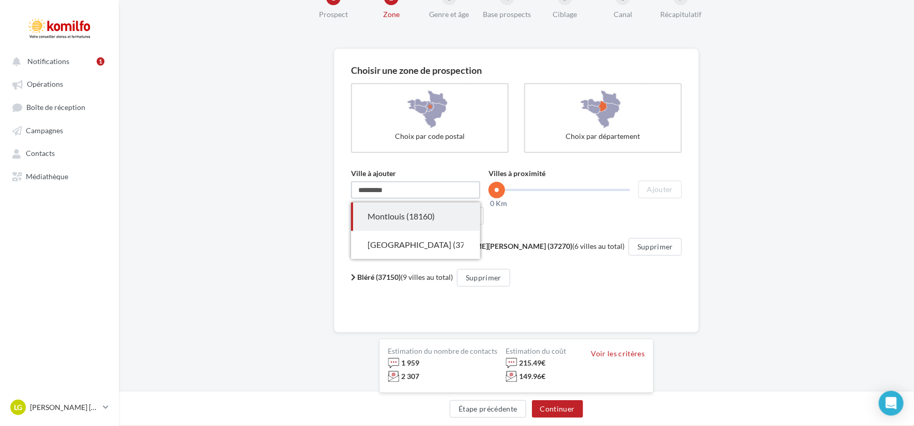
type input "*********"
click at [660, 243] on div "Saint-Martin-le-Beau (37270) (6 villes au total) Supprimer" at bounding box center [516, 247] width 331 height 18
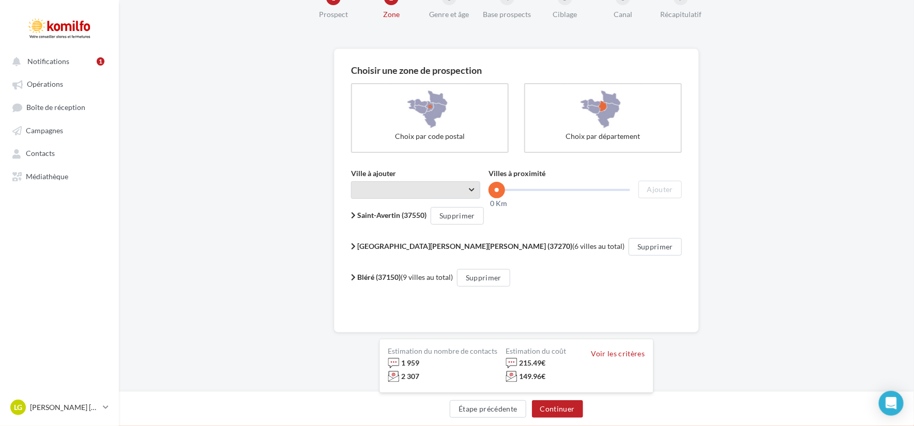
drag, startPoint x: 514, startPoint y: 194, endPoint x: 482, endPoint y: 192, distance: 31.6
click at [482, 192] on div "Ville à ajouter Taper le début d'un code postal ou d'une ville ... ********* Vi…" at bounding box center [516, 184] width 331 height 30
click at [562, 403] on button "Continuer" at bounding box center [557, 410] width 51 height 18
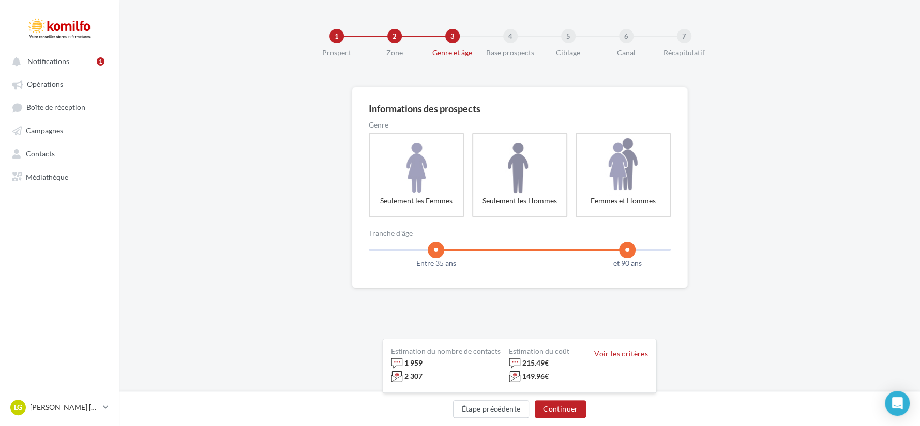
drag, startPoint x: 452, startPoint y: 251, endPoint x: 437, endPoint y: 251, distance: 15.0
click at [437, 251] on span at bounding box center [435, 250] width 17 height 17
drag, startPoint x: 436, startPoint y: 248, endPoint x: 341, endPoint y: 248, distance: 95.1
click at [341, 248] on div "Informations des prospects Genre Seulement les Femmes Seulement les Hommes Femm…" at bounding box center [519, 221] width 801 height 268
click at [558, 404] on button "Continuer" at bounding box center [559, 410] width 51 height 18
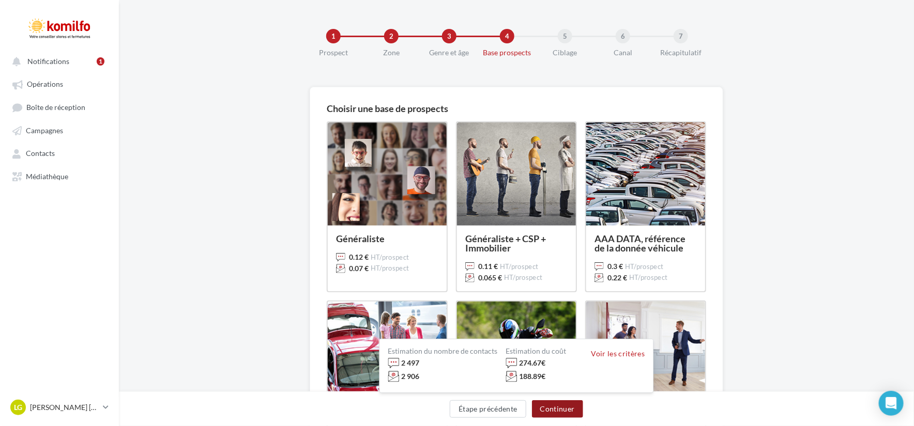
click at [558, 404] on button "Continuer" at bounding box center [557, 410] width 51 height 18
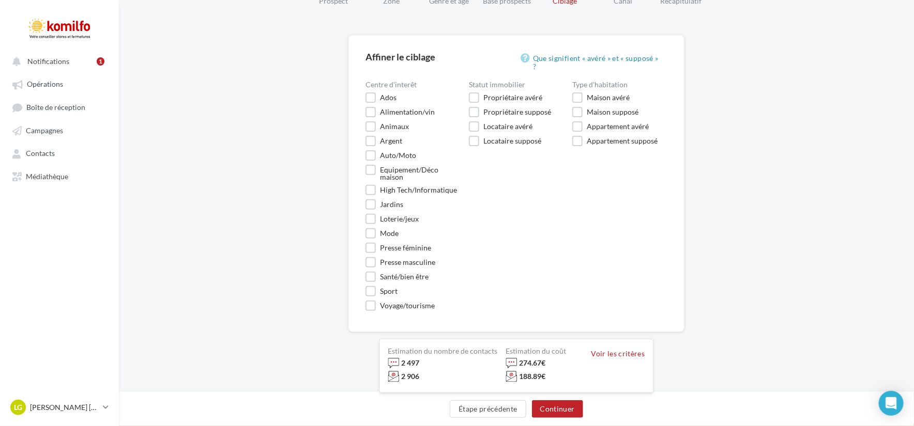
scroll to position [75, 0]
click at [551, 403] on button "Continuer" at bounding box center [557, 410] width 51 height 18
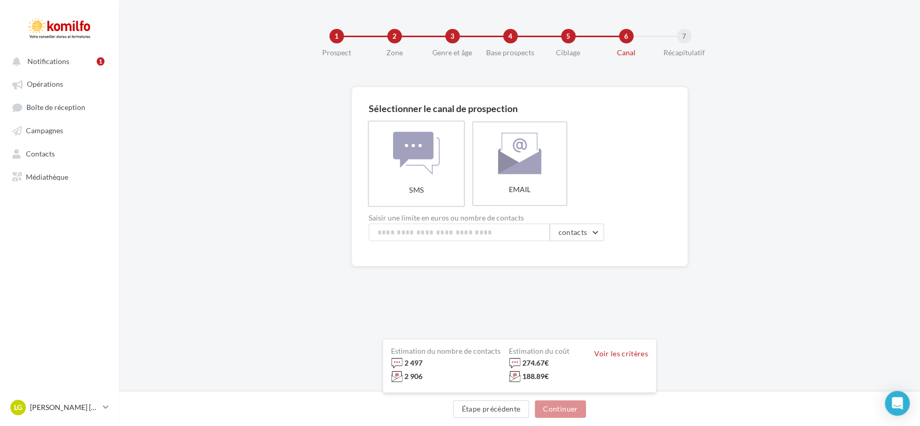
click at [409, 157] on label "SMS" at bounding box center [416, 163] width 97 height 86
click at [531, 160] on label "EMAIL" at bounding box center [519, 163] width 97 height 86
click at [394, 181] on label "SMS" at bounding box center [416, 163] width 97 height 86
click at [520, 201] on label "EMAIL" at bounding box center [519, 163] width 97 height 86
click at [441, 167] on label "SMS" at bounding box center [416, 163] width 97 height 86
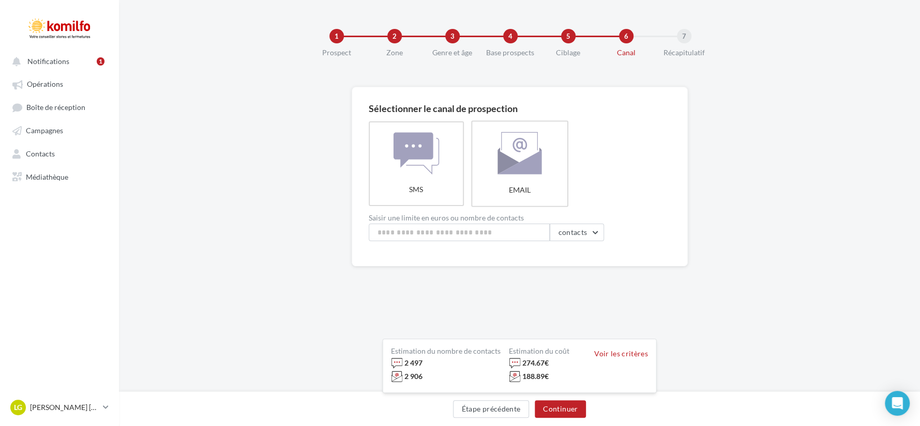
click at [507, 136] on label "EMAIL" at bounding box center [519, 163] width 97 height 86
click at [414, 170] on label "SMS" at bounding box center [416, 163] width 97 height 86
click at [570, 407] on button "Continuer" at bounding box center [559, 410] width 51 height 18
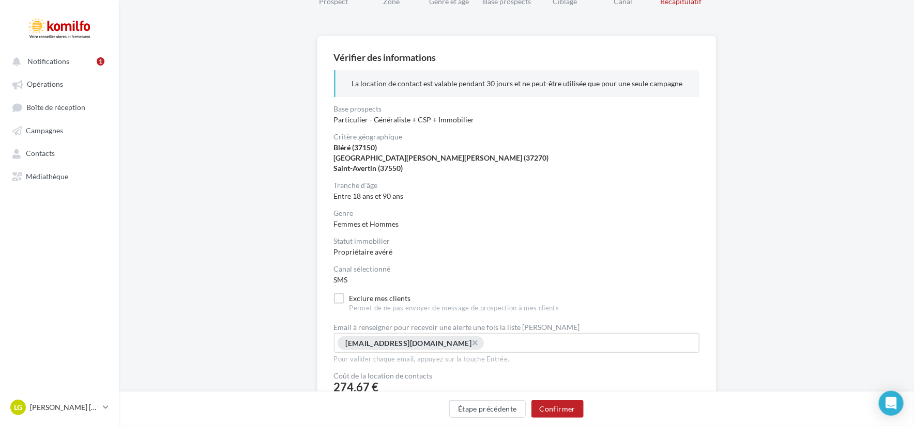
scroll to position [103, 0]
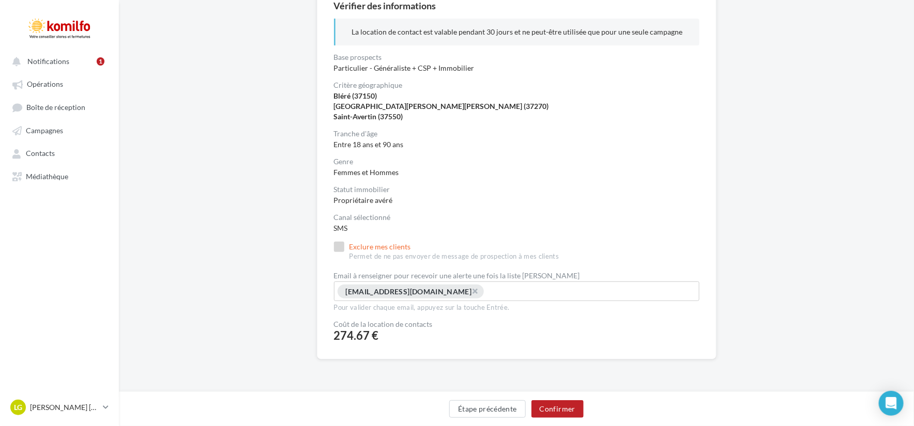
click at [338, 249] on label "Exclure mes clients Permet de ne pas envoyer de message de prospection à mes cl…" at bounding box center [446, 252] width 225 height 20
click at [547, 405] on button "Confirmer" at bounding box center [557, 410] width 52 height 18
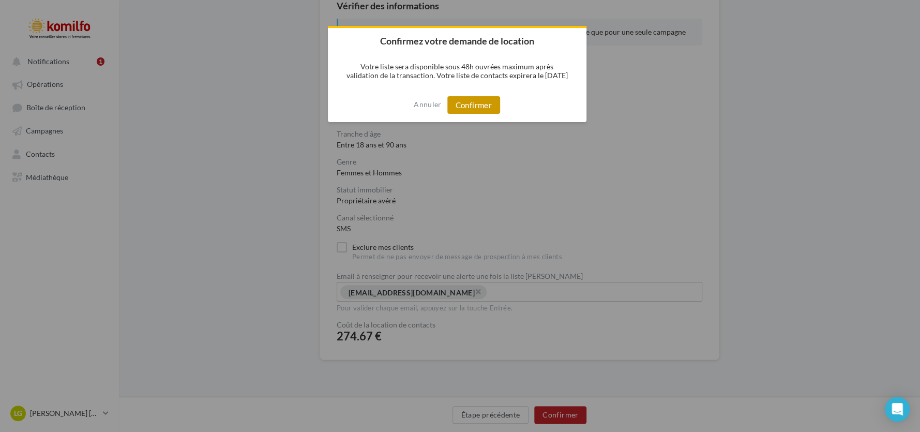
click at [479, 97] on button "Confirmer" at bounding box center [473, 105] width 53 height 18
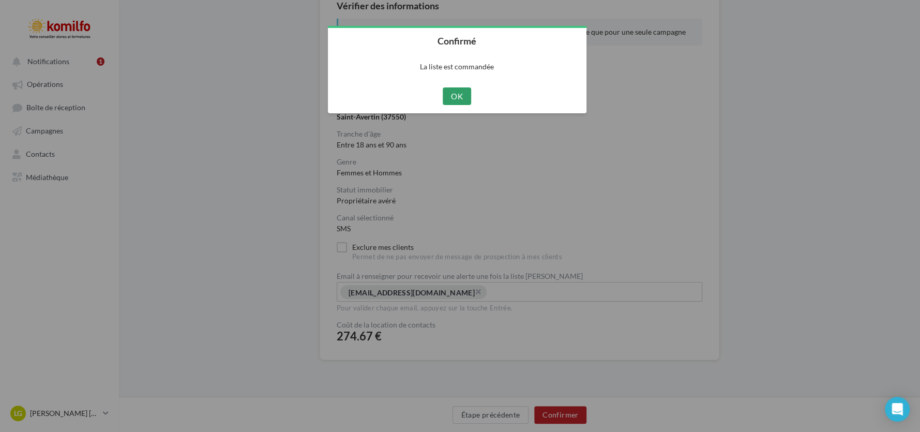
click at [453, 97] on button "OK" at bounding box center [456, 96] width 28 height 18
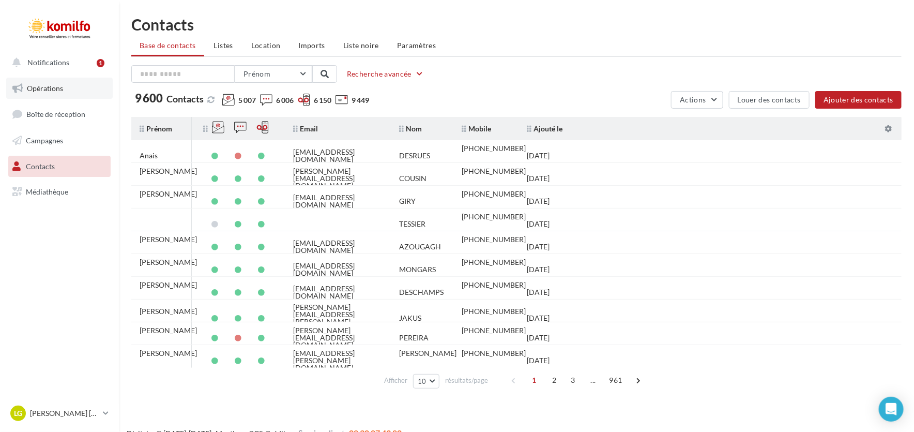
click at [58, 97] on link "Opérations" at bounding box center [59, 89] width 106 height 22
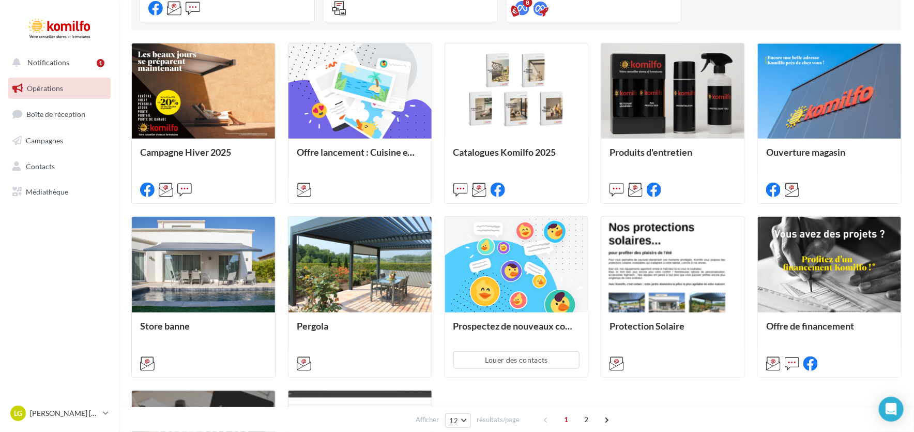
scroll to position [310, 0]
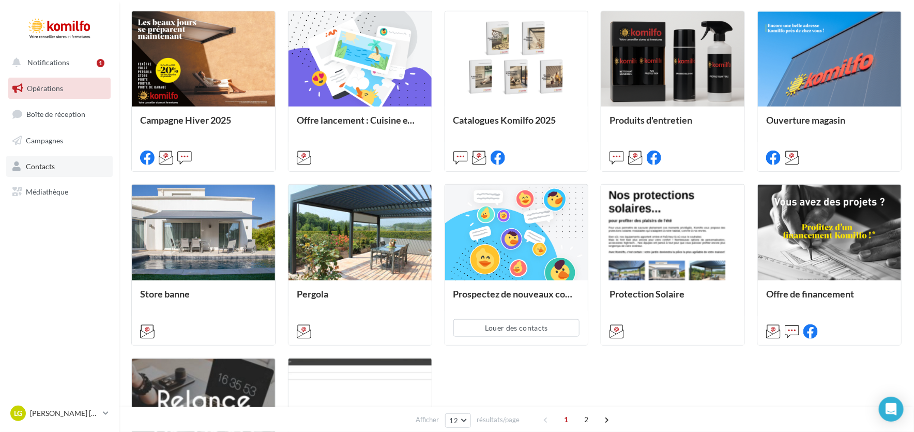
click at [47, 171] on link "Contacts" at bounding box center [59, 167] width 106 height 22
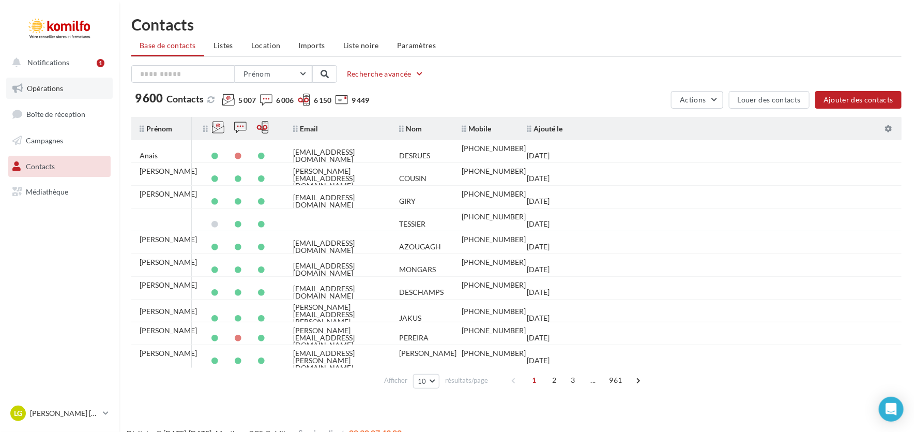
click at [47, 85] on span "Opérations" at bounding box center [45, 88] width 36 height 9
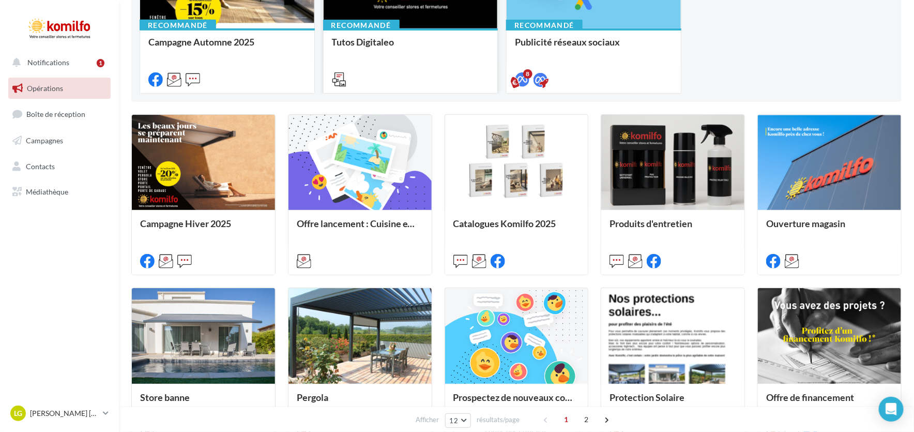
scroll to position [362, 0]
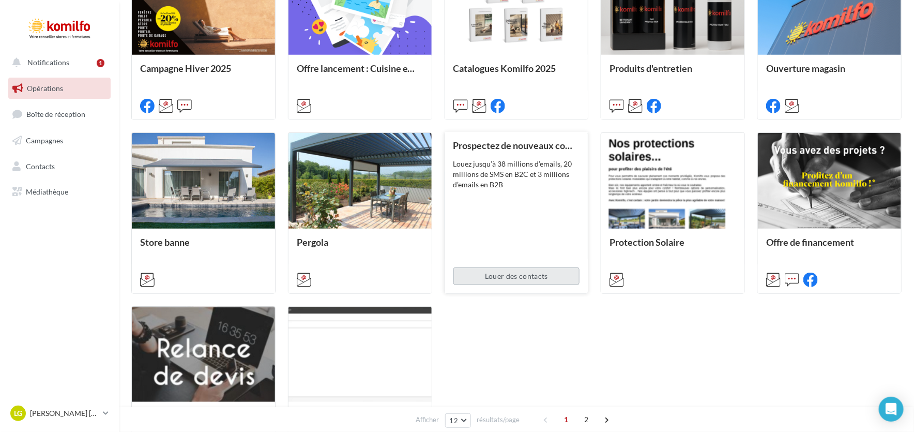
click at [529, 270] on button "Louer des contacts" at bounding box center [516, 276] width 127 height 18
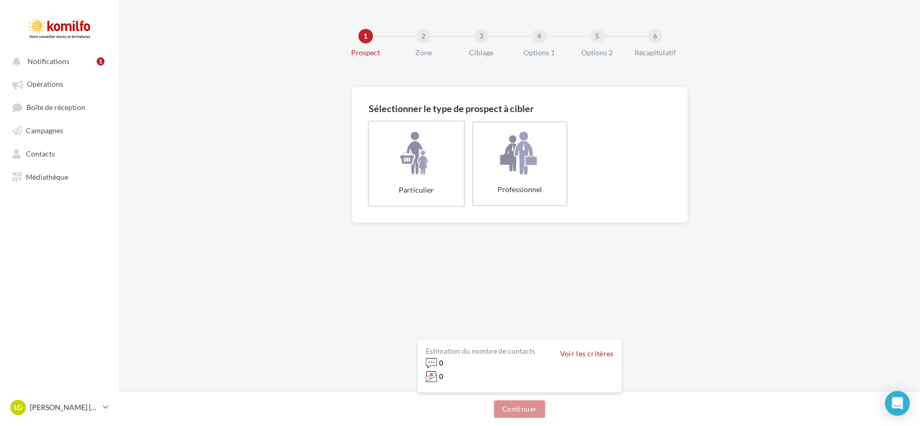
click at [425, 185] on label "Particulier" at bounding box center [416, 163] width 97 height 86
click at [510, 411] on button "Continuer" at bounding box center [519, 410] width 51 height 18
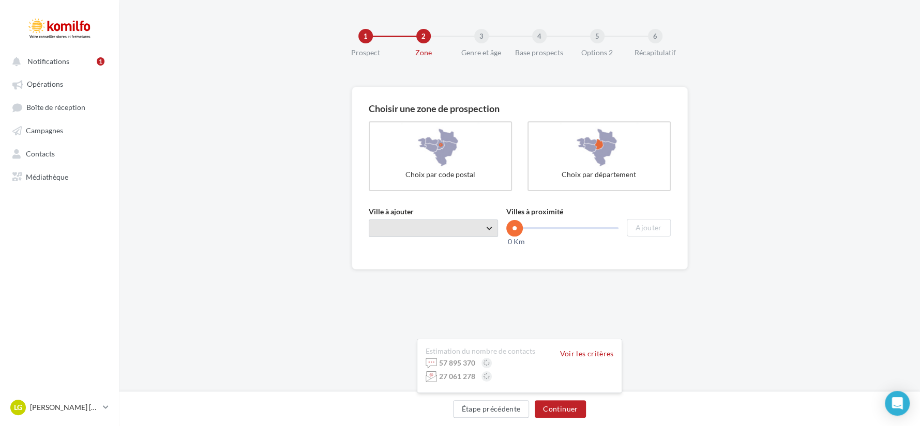
click at [438, 228] on span "Taper le début d'un code postal ou d'une ville ..." at bounding box center [433, 229] width 129 height 18
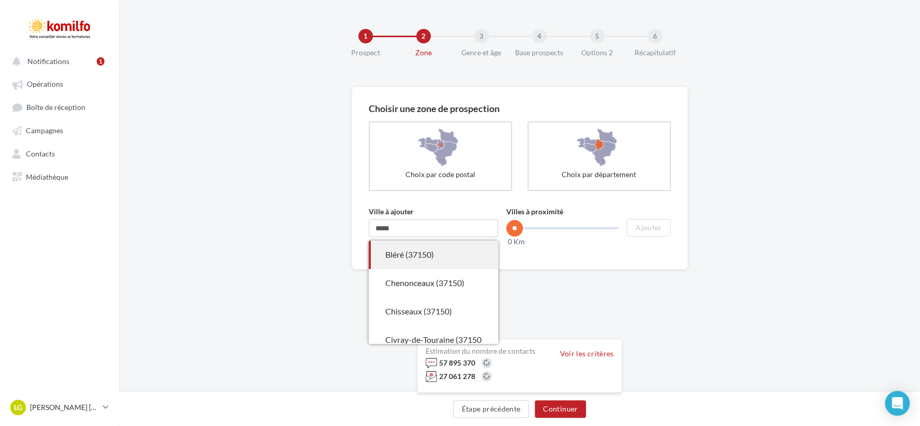
click at [426, 255] on div "Bléré (37150)" at bounding box center [433, 255] width 96 height 12
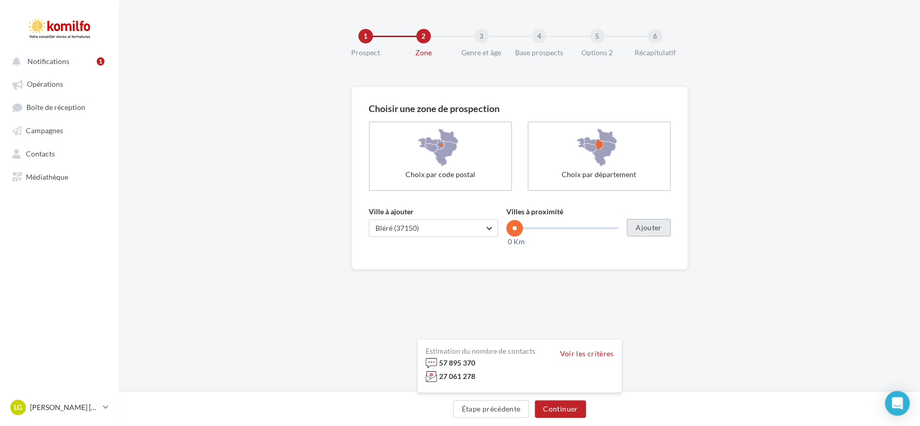
click at [663, 235] on button "Ajouter" at bounding box center [647, 228] width 43 height 18
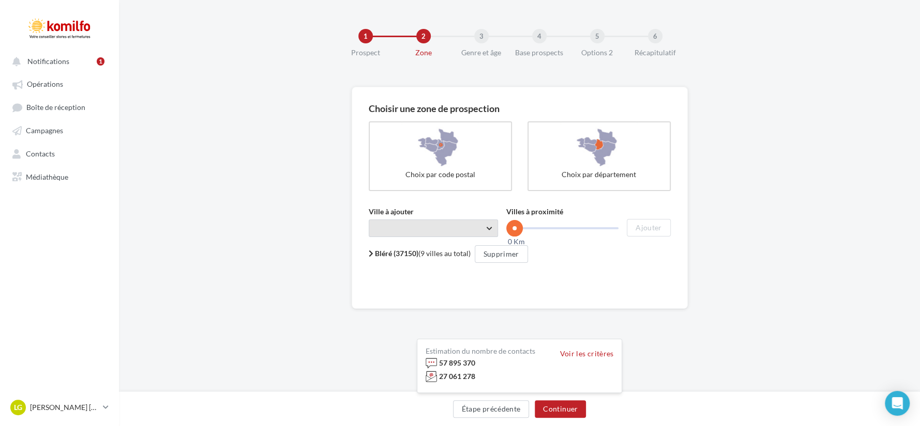
click at [446, 230] on span "Taper le début d'un code postal ou d'une ville ..." at bounding box center [433, 229] width 129 height 18
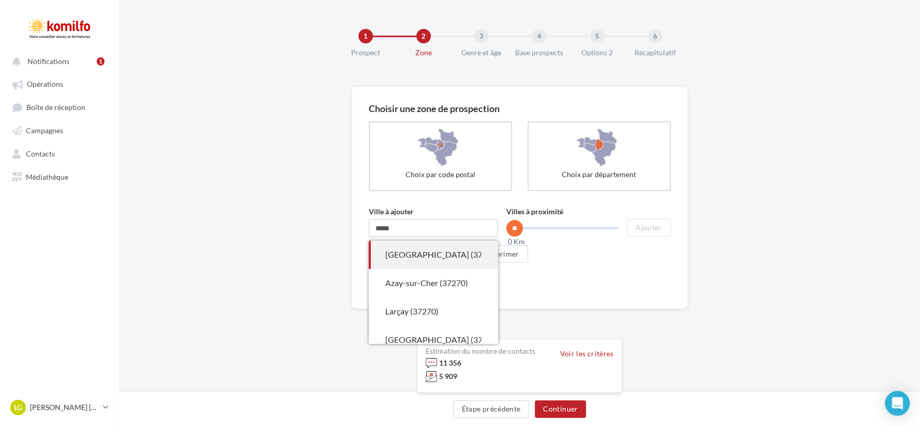
click at [437, 257] on div "Athée-sur-Cher (37270)" at bounding box center [433, 255] width 96 height 12
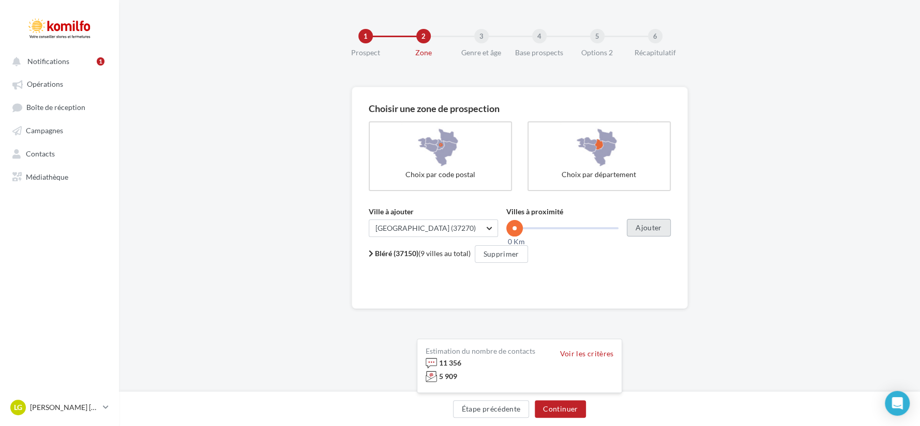
click at [654, 225] on button "Ajouter" at bounding box center [647, 228] width 43 height 18
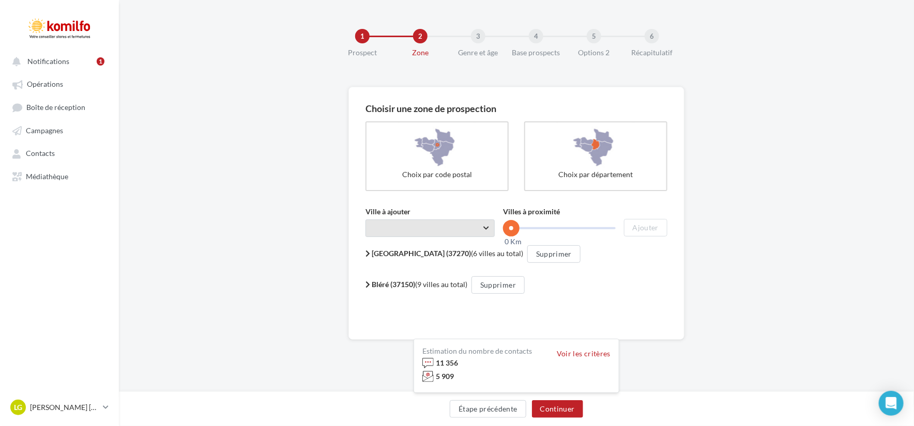
click at [400, 225] on span "Taper le début d'un code postal ou d'une ville ..." at bounding box center [429, 229] width 129 height 18
type input "*****"
click at [411, 253] on div "Amboise (37400)" at bounding box center [430, 255] width 96 height 12
click at [656, 230] on button "Ajouter" at bounding box center [645, 228] width 43 height 18
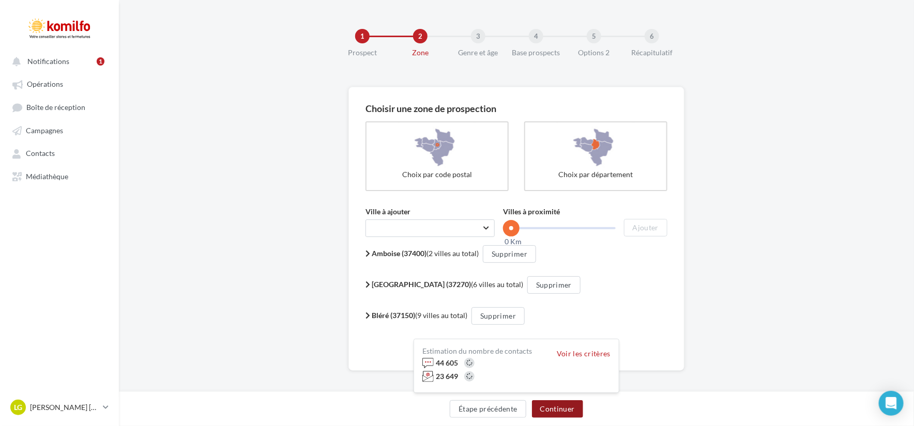
click at [558, 402] on button "Continuer" at bounding box center [557, 410] width 51 height 18
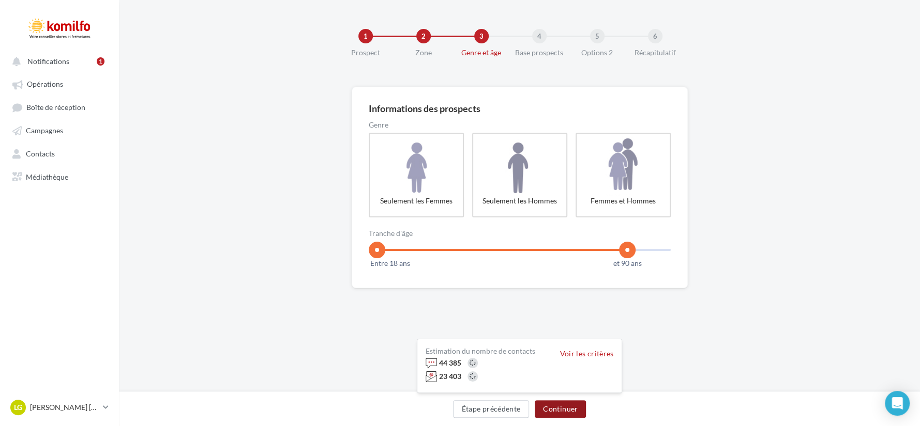
click at [549, 412] on button "Continuer" at bounding box center [559, 410] width 51 height 18
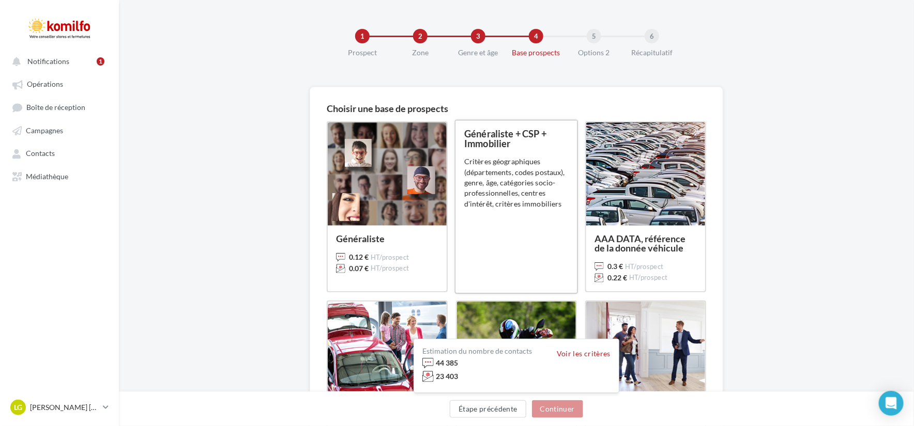
click at [503, 250] on div "Généraliste + CSP + Immobilier 0.11 € HT/prospect 0.065 € HT/prospect Critères …" at bounding box center [516, 207] width 104 height 156
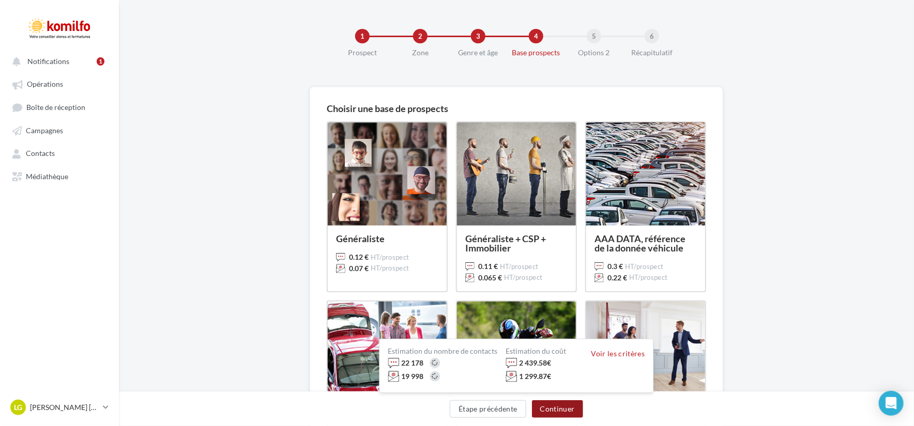
click at [549, 404] on button "Continuer" at bounding box center [557, 410] width 51 height 18
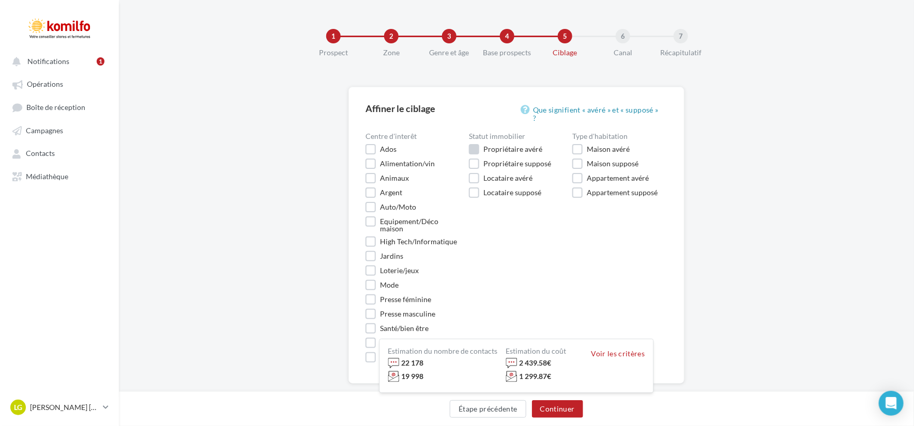
click at [471, 148] on label "Propriétaire avéré" at bounding box center [505, 149] width 73 height 10
click at [563, 409] on button "Continuer" at bounding box center [557, 410] width 51 height 18
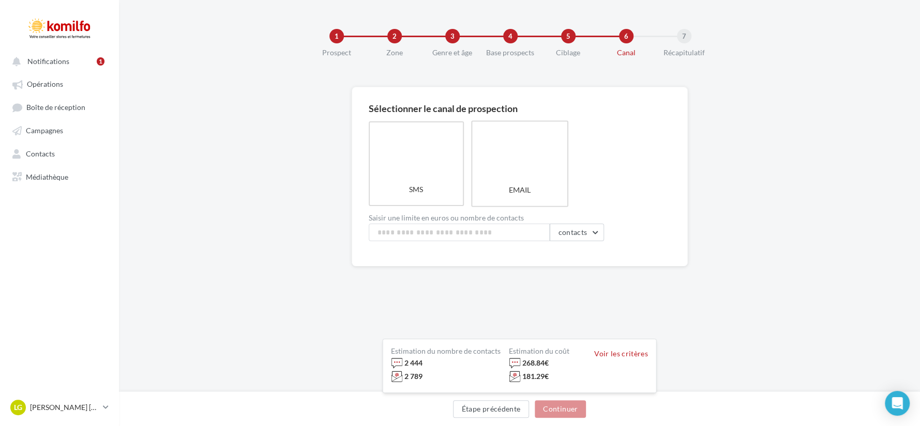
click at [510, 181] on label "EMAIL" at bounding box center [519, 163] width 97 height 86
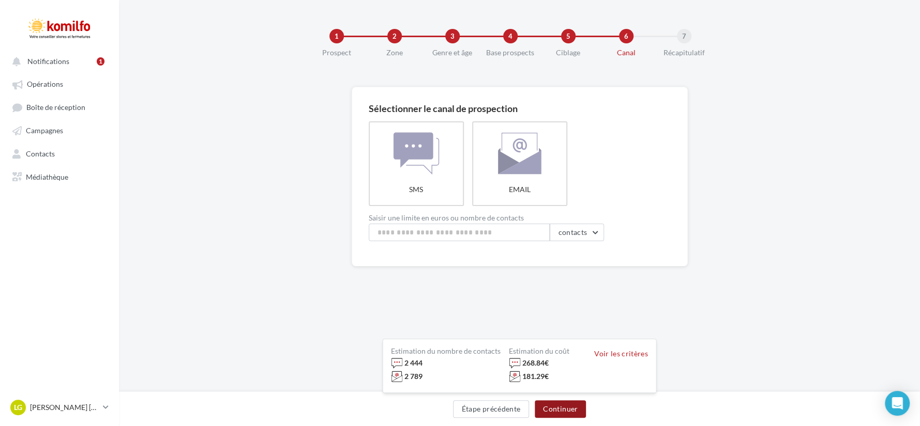
click at [559, 414] on button "Continuer" at bounding box center [559, 410] width 51 height 18
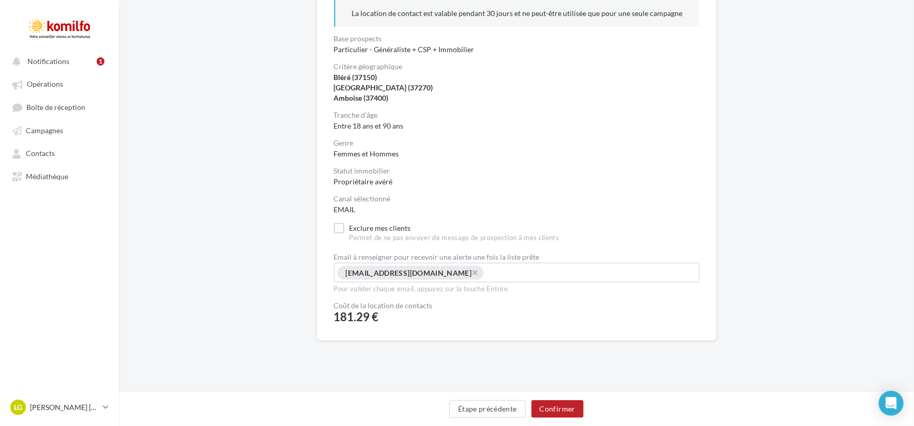
scroll to position [129, 0]
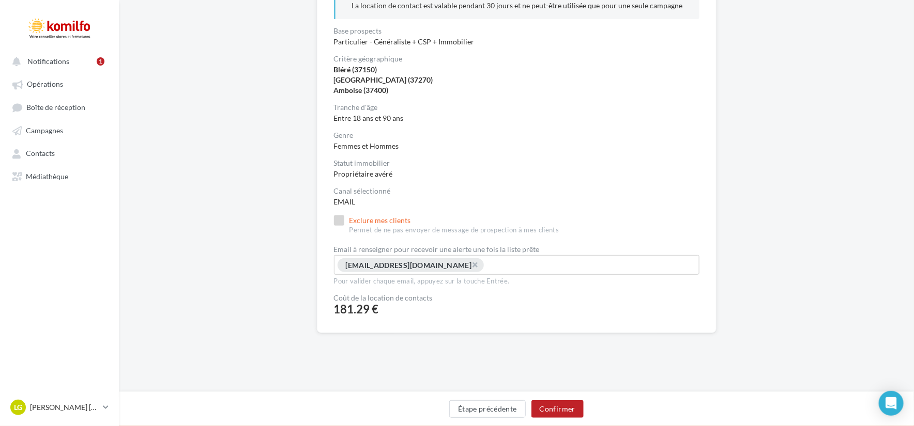
click at [342, 223] on label "Exclure mes clients Permet de ne pas envoyer de message de prospection à mes cl…" at bounding box center [446, 226] width 225 height 20
click at [551, 411] on button "Confirmer" at bounding box center [557, 410] width 52 height 18
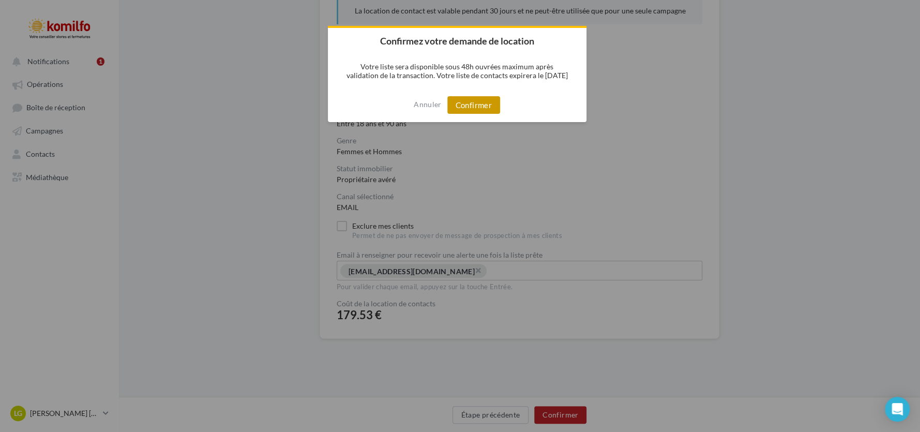
click at [472, 102] on button "Confirmer" at bounding box center [473, 105] width 53 height 18
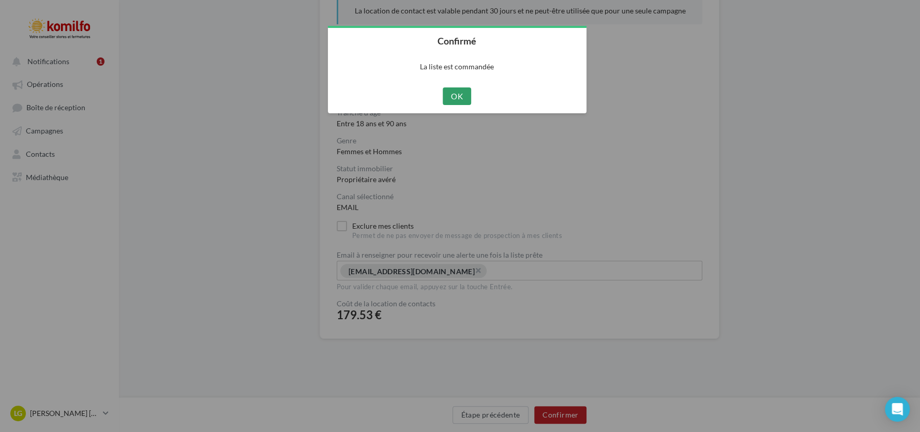
click at [465, 99] on button "OK" at bounding box center [456, 96] width 28 height 18
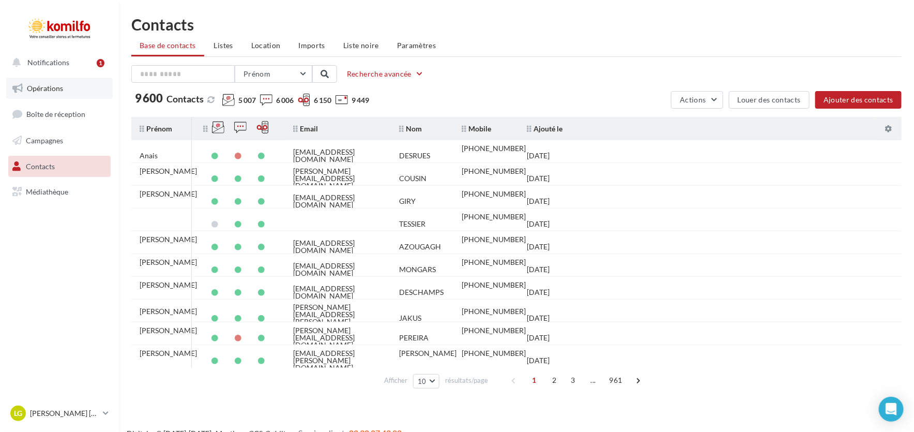
click at [30, 78] on link "Opérations" at bounding box center [59, 89] width 106 height 22
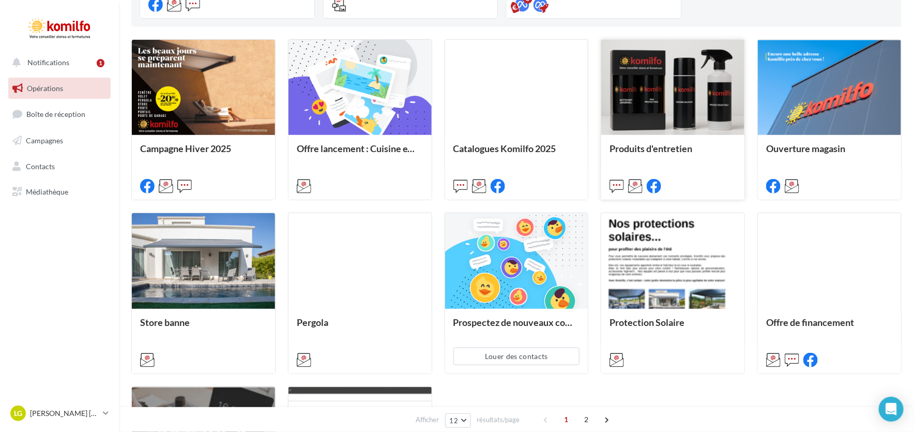
scroll to position [465, 0]
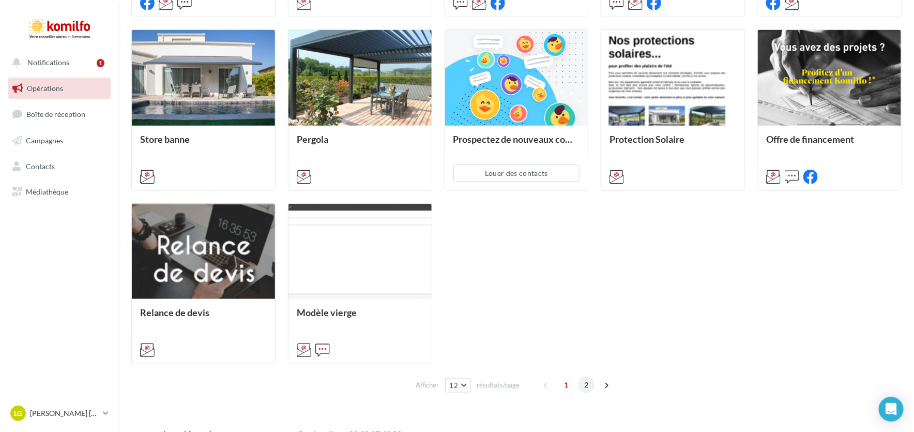
click at [585, 384] on span "2" at bounding box center [586, 384] width 17 height 17
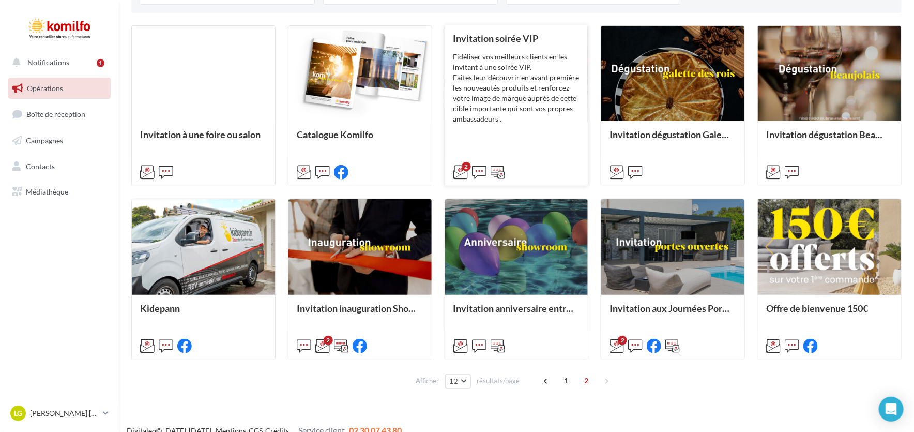
scroll to position [309, 0]
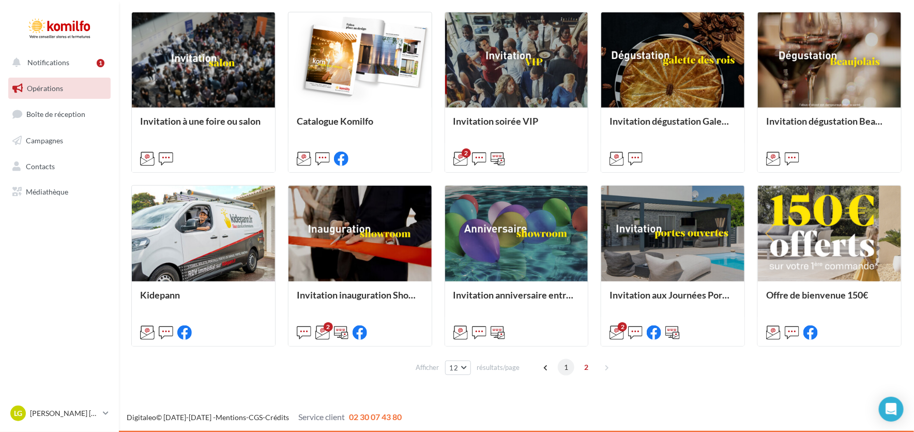
click at [559, 369] on span "1" at bounding box center [566, 367] width 17 height 17
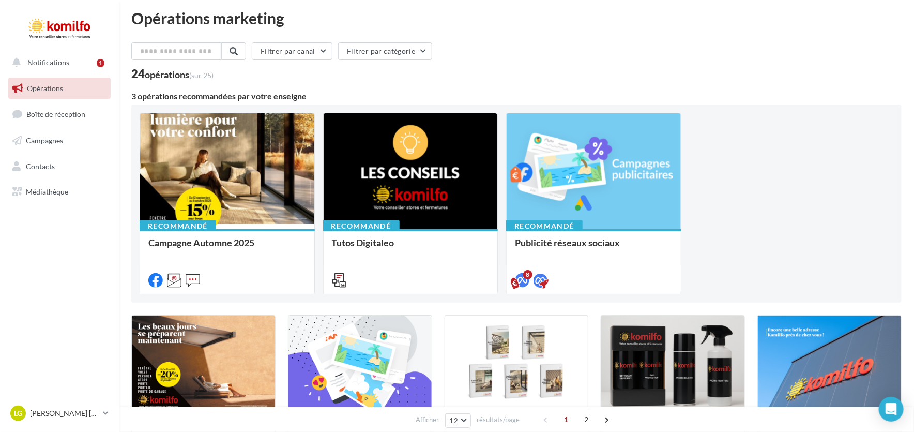
scroll to position [0, 0]
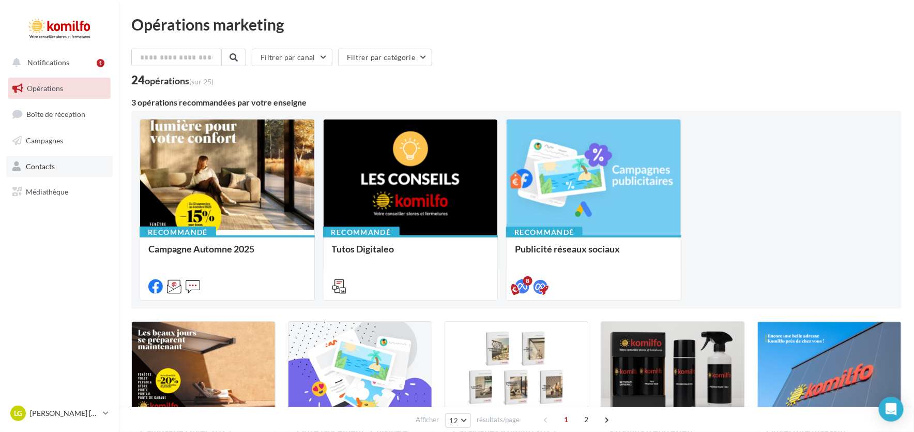
click at [42, 172] on link "Contacts" at bounding box center [59, 167] width 106 height 22
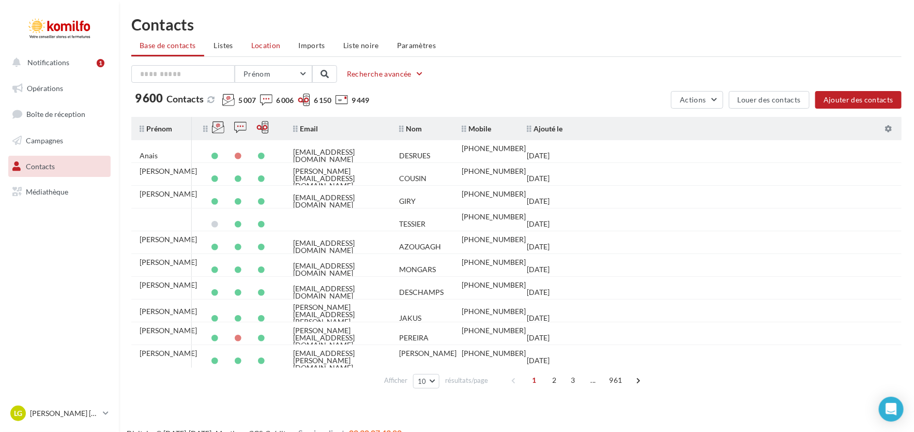
click at [271, 51] on li "Location" at bounding box center [266, 45] width 46 height 19
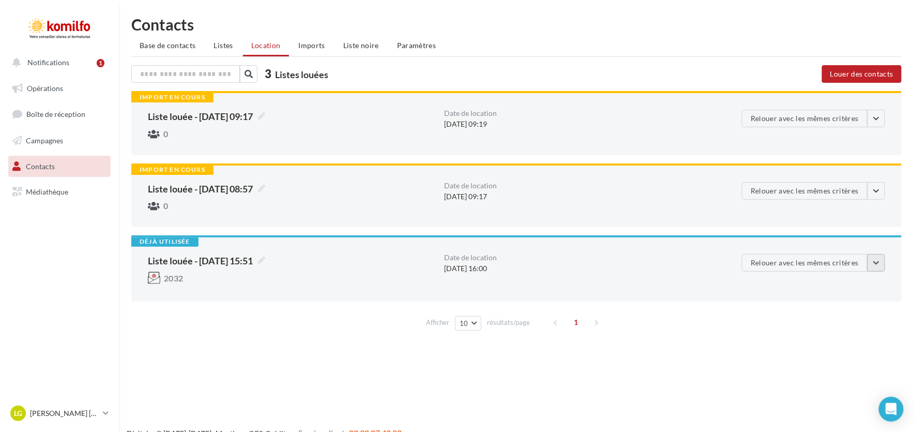
click at [879, 260] on button "button" at bounding box center [876, 263] width 18 height 18
click at [827, 291] on button "Voir les critères de location" at bounding box center [824, 286] width 121 height 27
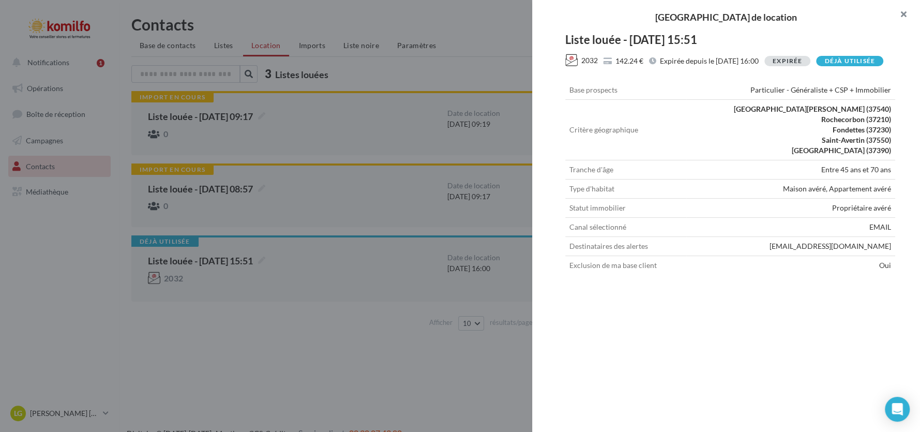
click at [901, 17] on button "button" at bounding box center [898, 15] width 41 height 31
